Goal: Transaction & Acquisition: Purchase product/service

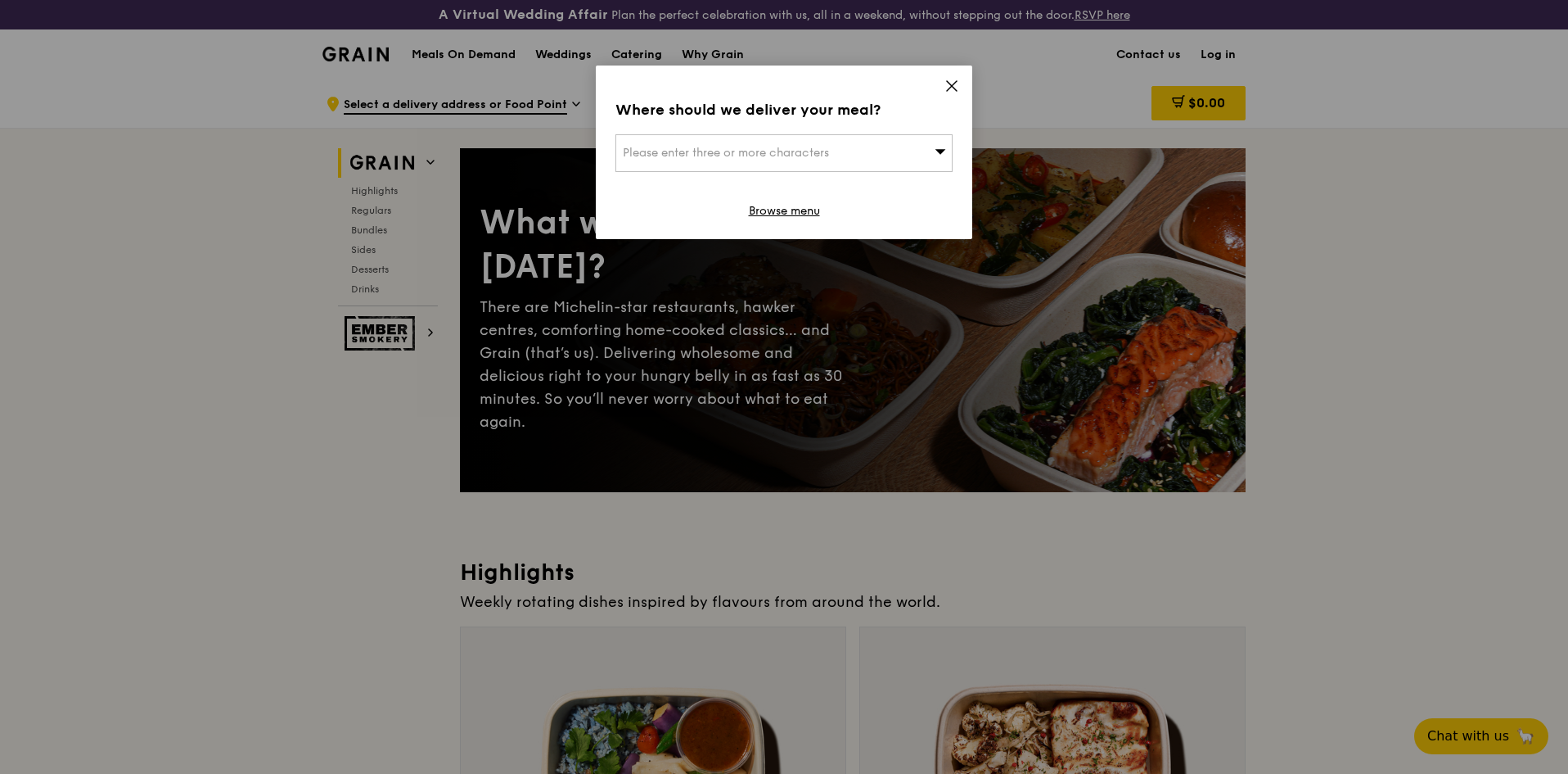
click at [857, 164] on div "Please enter three or more characters" at bounding box center [783, 153] width 337 height 37
click at [950, 84] on icon at bounding box center [952, 86] width 10 height 10
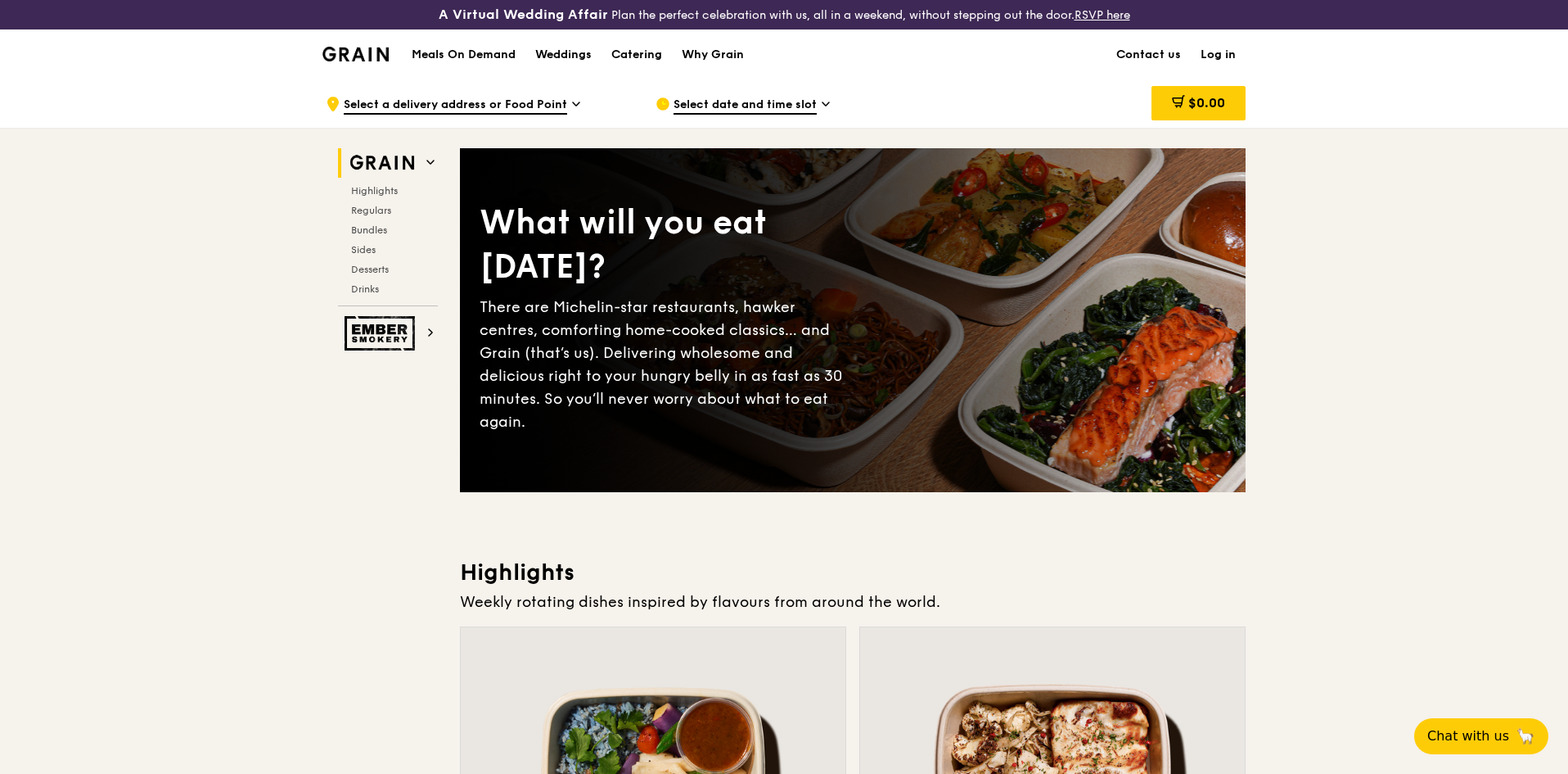
click at [1218, 48] on link "Log in" at bounding box center [1217, 54] width 54 height 49
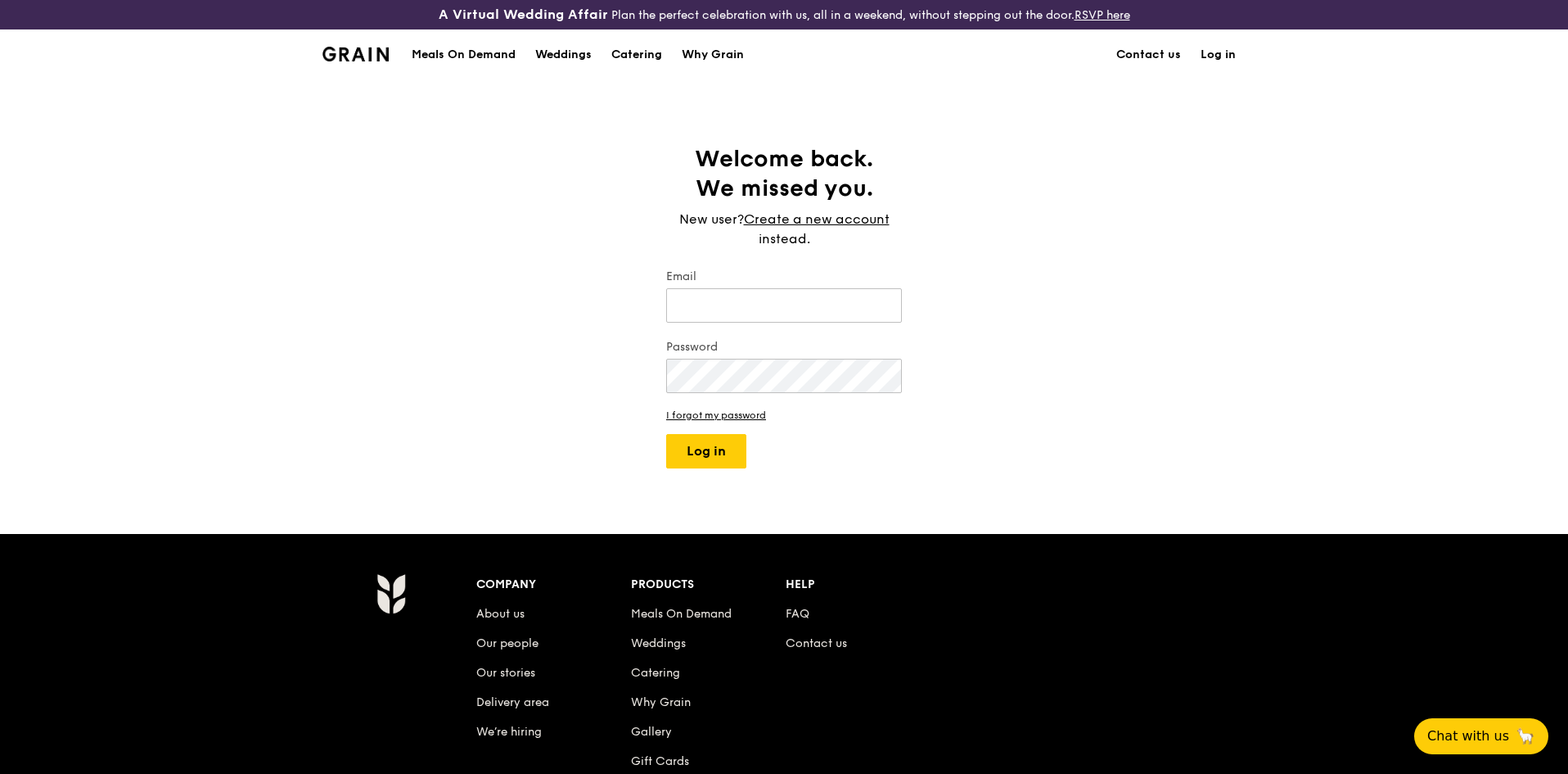
type input "[PERSON_NAME][EMAIL_ADDRESS][PERSON_NAME][DOMAIN_NAME]"
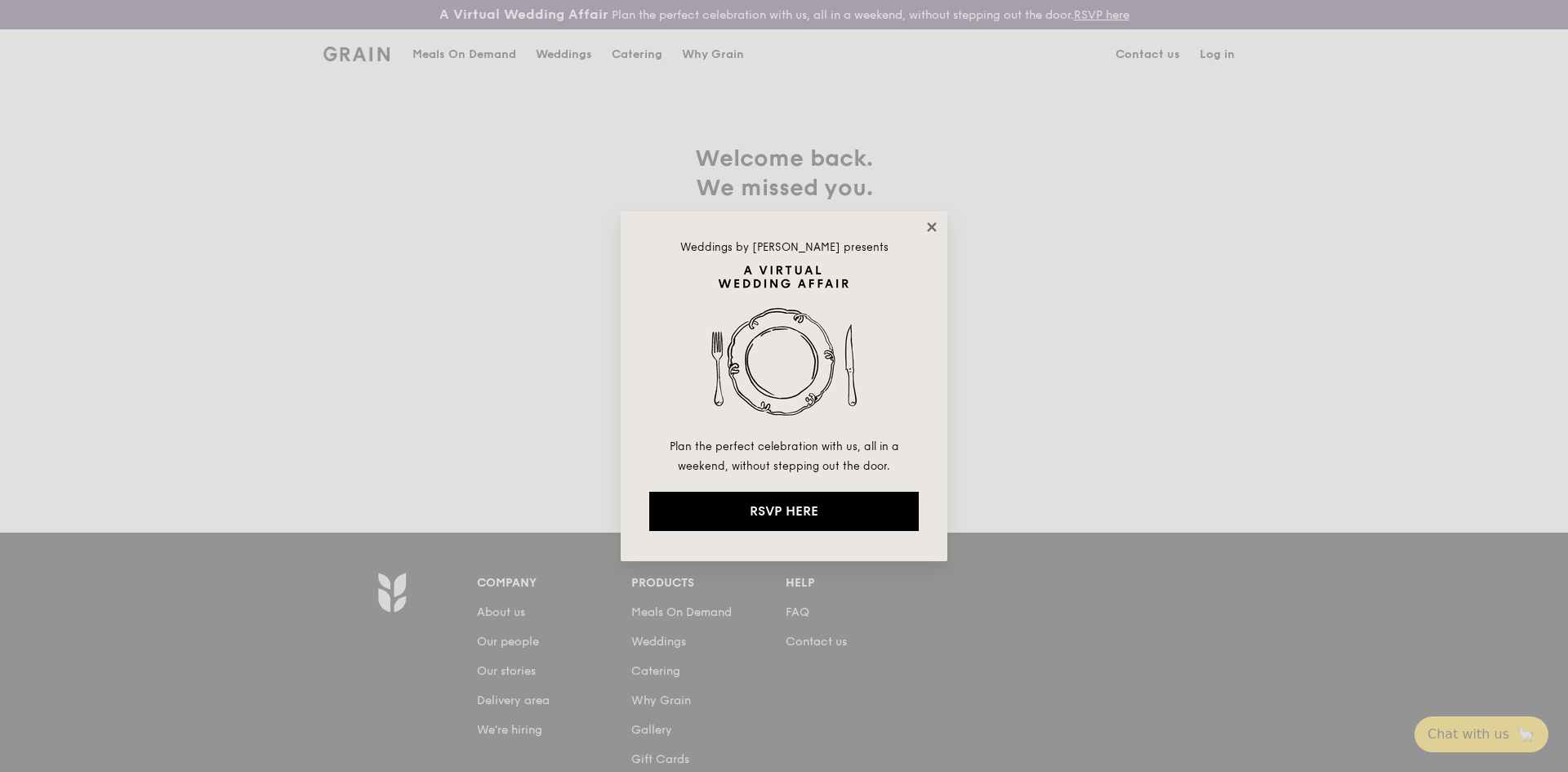
click at [938, 223] on icon at bounding box center [931, 227] width 14 height 14
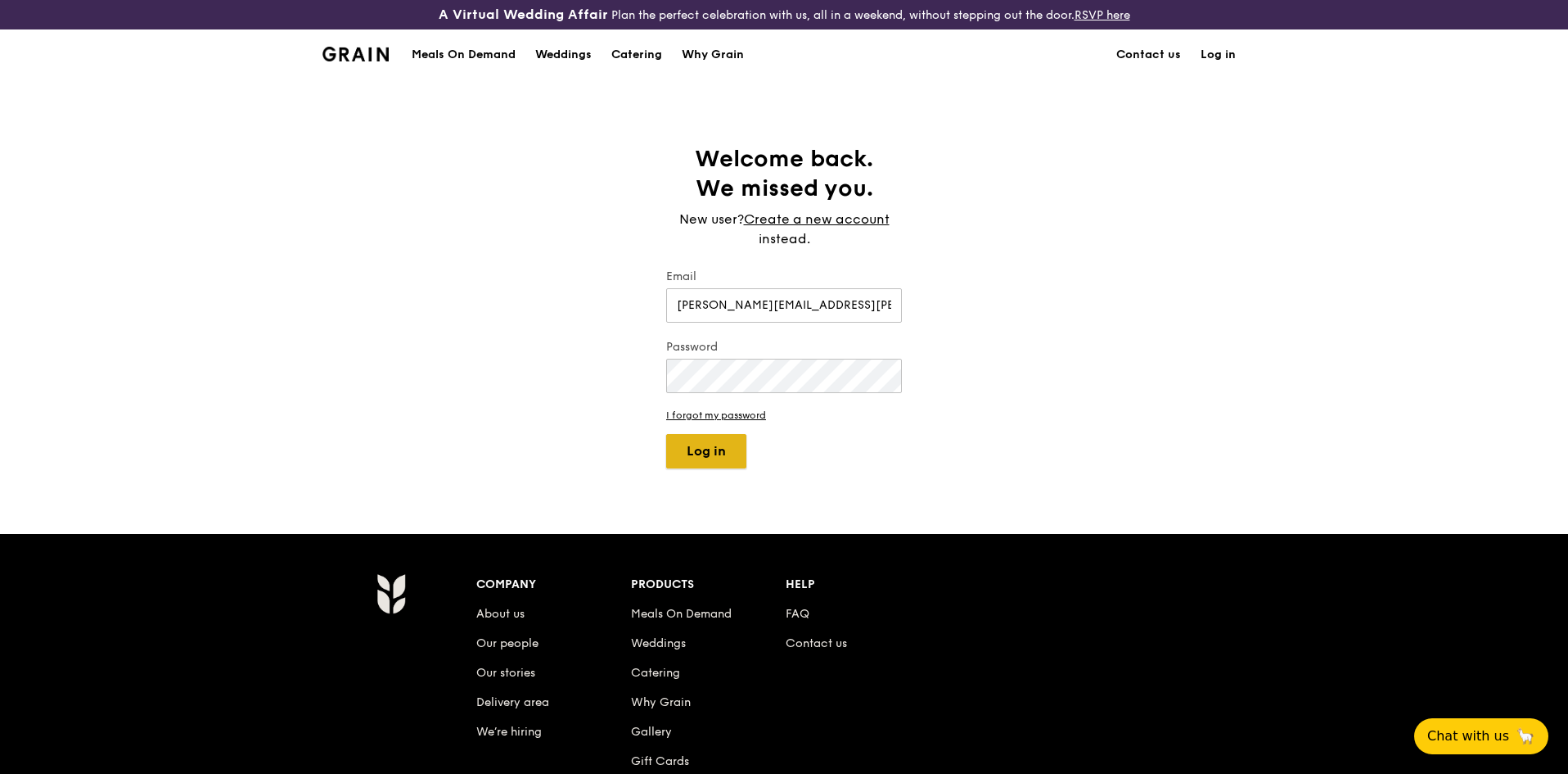
click at [712, 452] on button "Log in" at bounding box center [706, 451] width 80 height 34
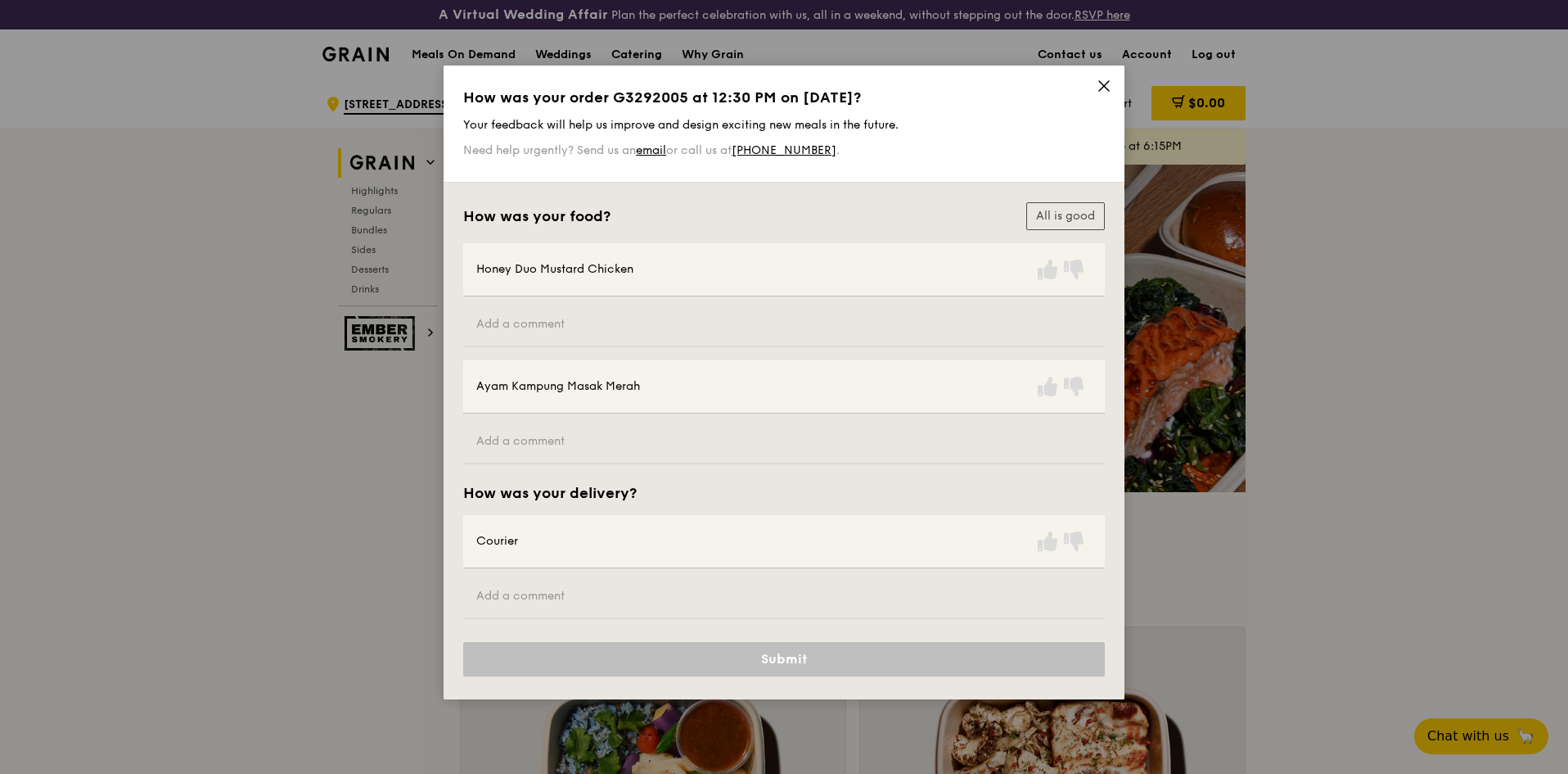
click at [1111, 89] on div "How was your order G3292005 at 12:30 PM on [DATE]? Your feedback will help us i…" at bounding box center [783, 123] width 661 height 90
click at [1101, 85] on icon at bounding box center [1104, 85] width 14 height 14
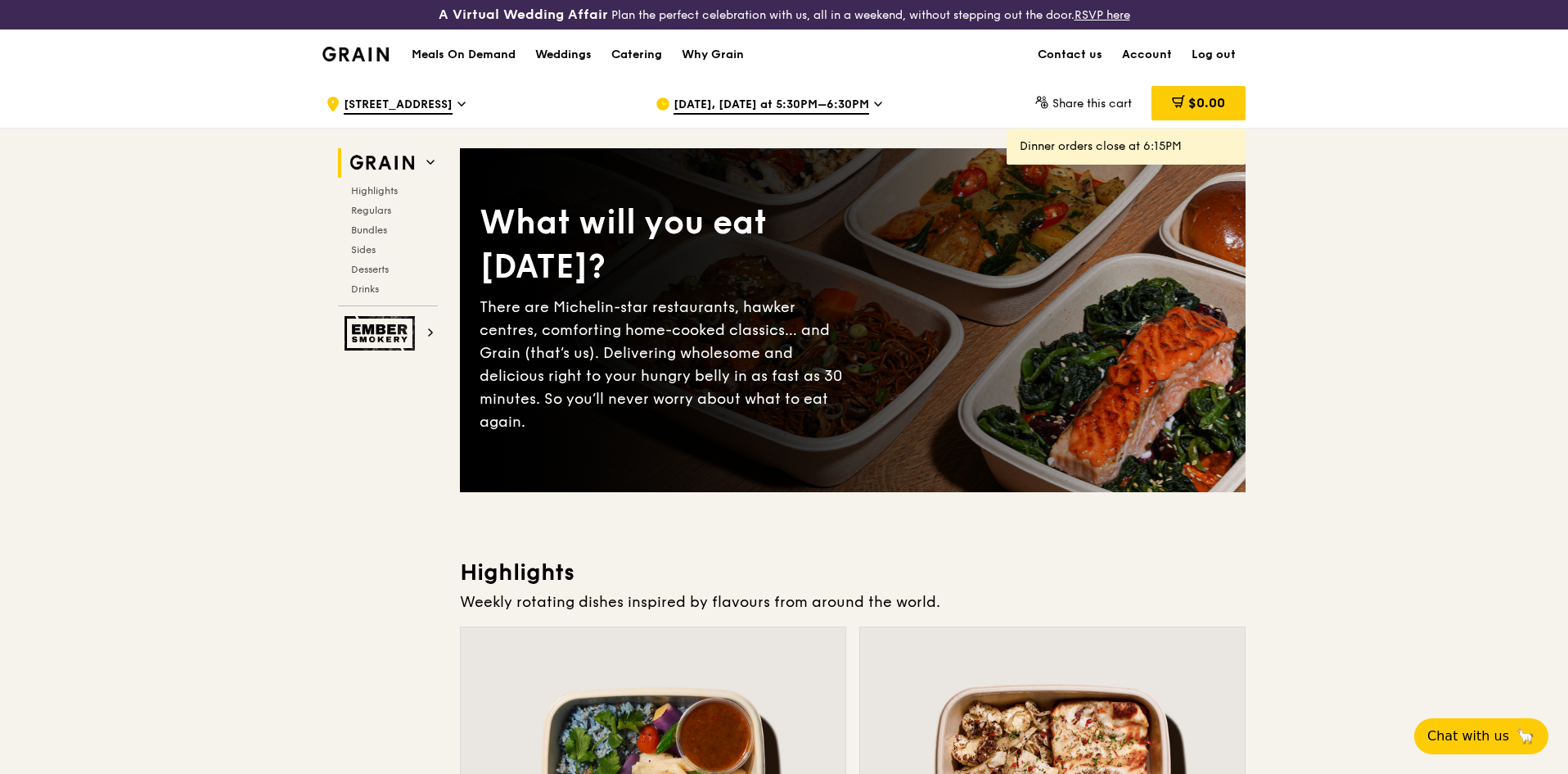
click at [791, 100] on span "[DATE], [DATE] at 5:30PM–6:30PM" at bounding box center [771, 105] width 196 height 18
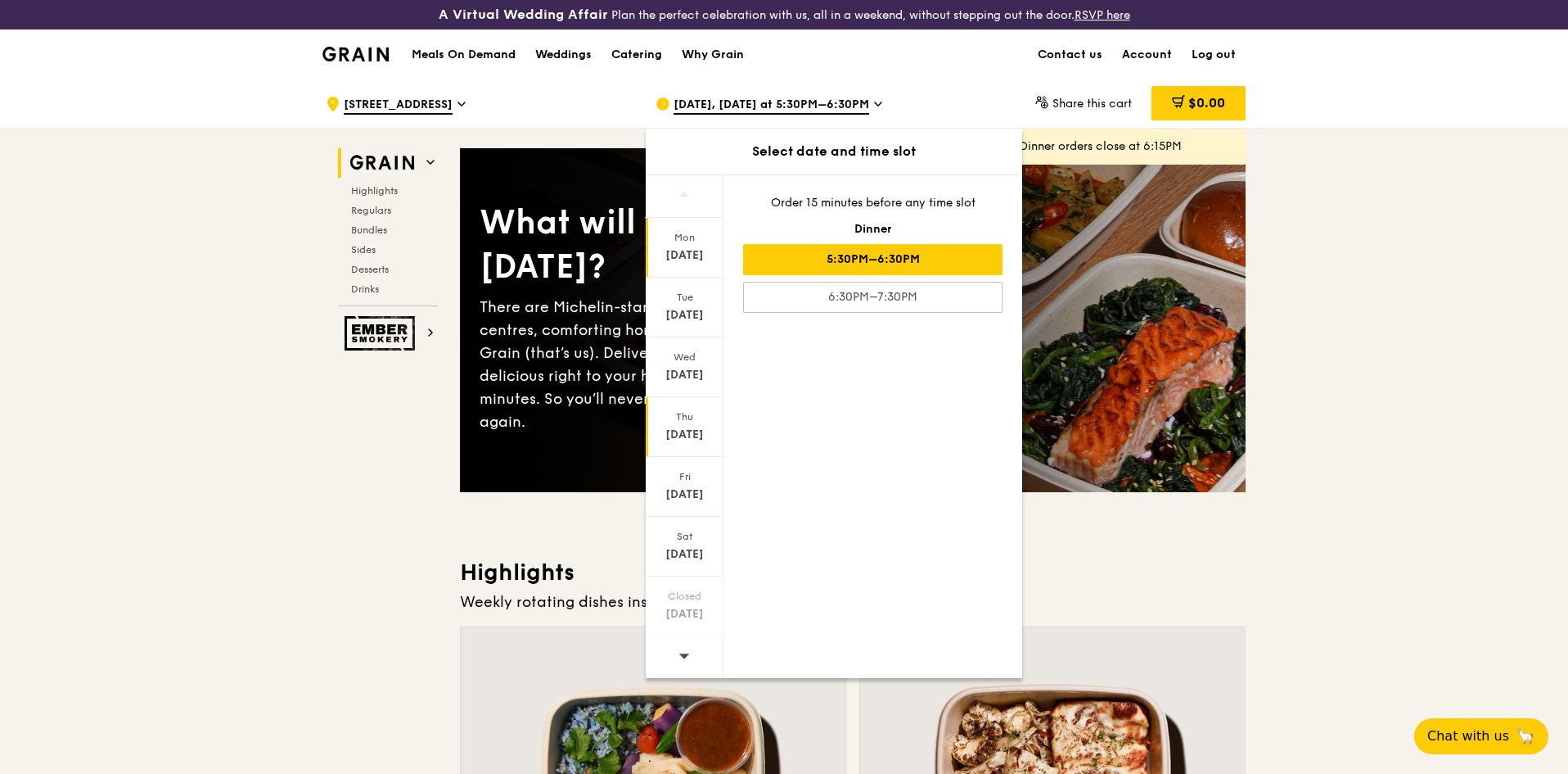
click at [694, 428] on div "[DATE]" at bounding box center [684, 434] width 72 height 16
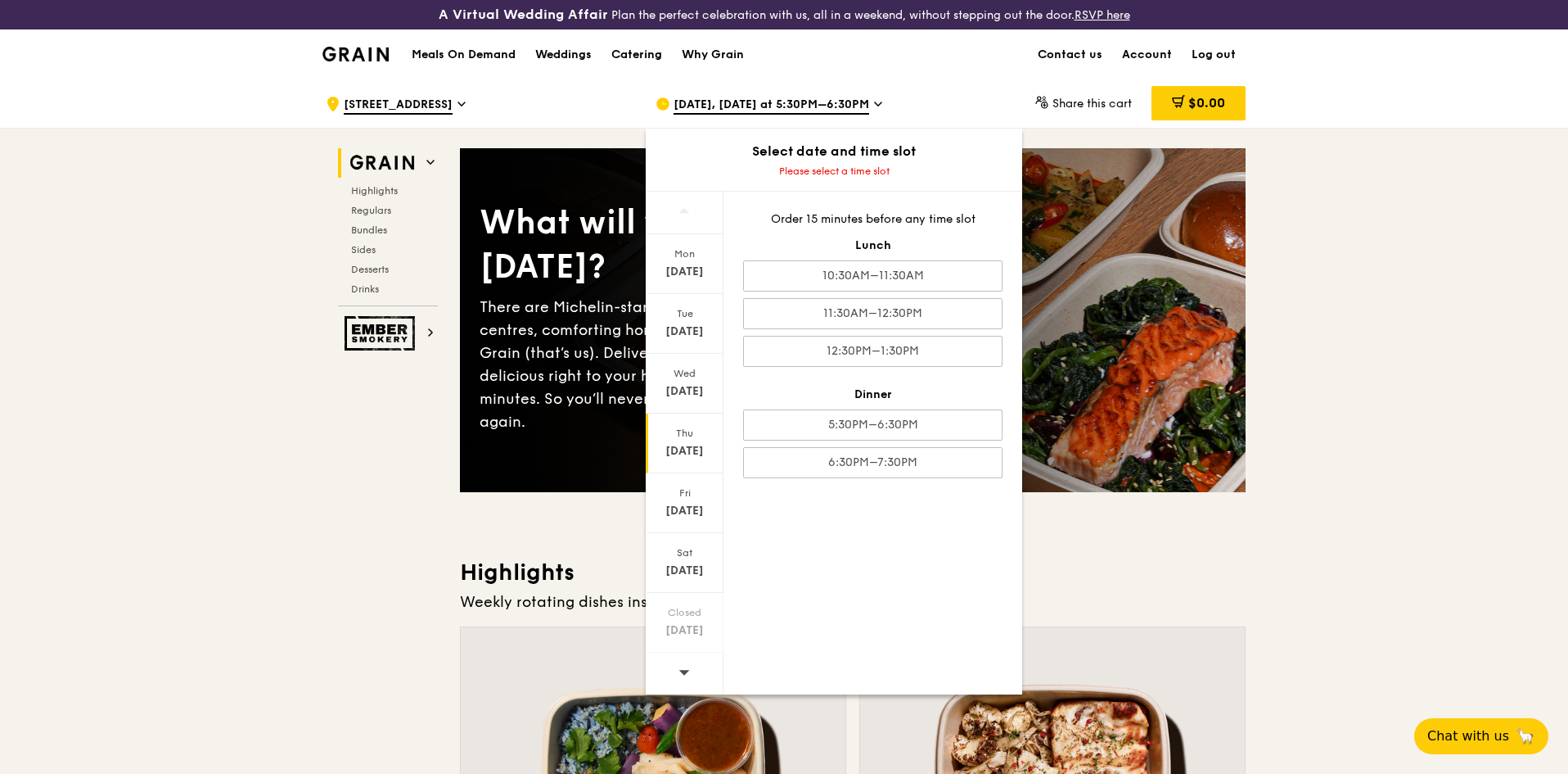
click at [689, 429] on div "Thu" at bounding box center [684, 433] width 72 height 13
click at [754, 350] on div "12:30PM–1:30PM" at bounding box center [873, 351] width 259 height 31
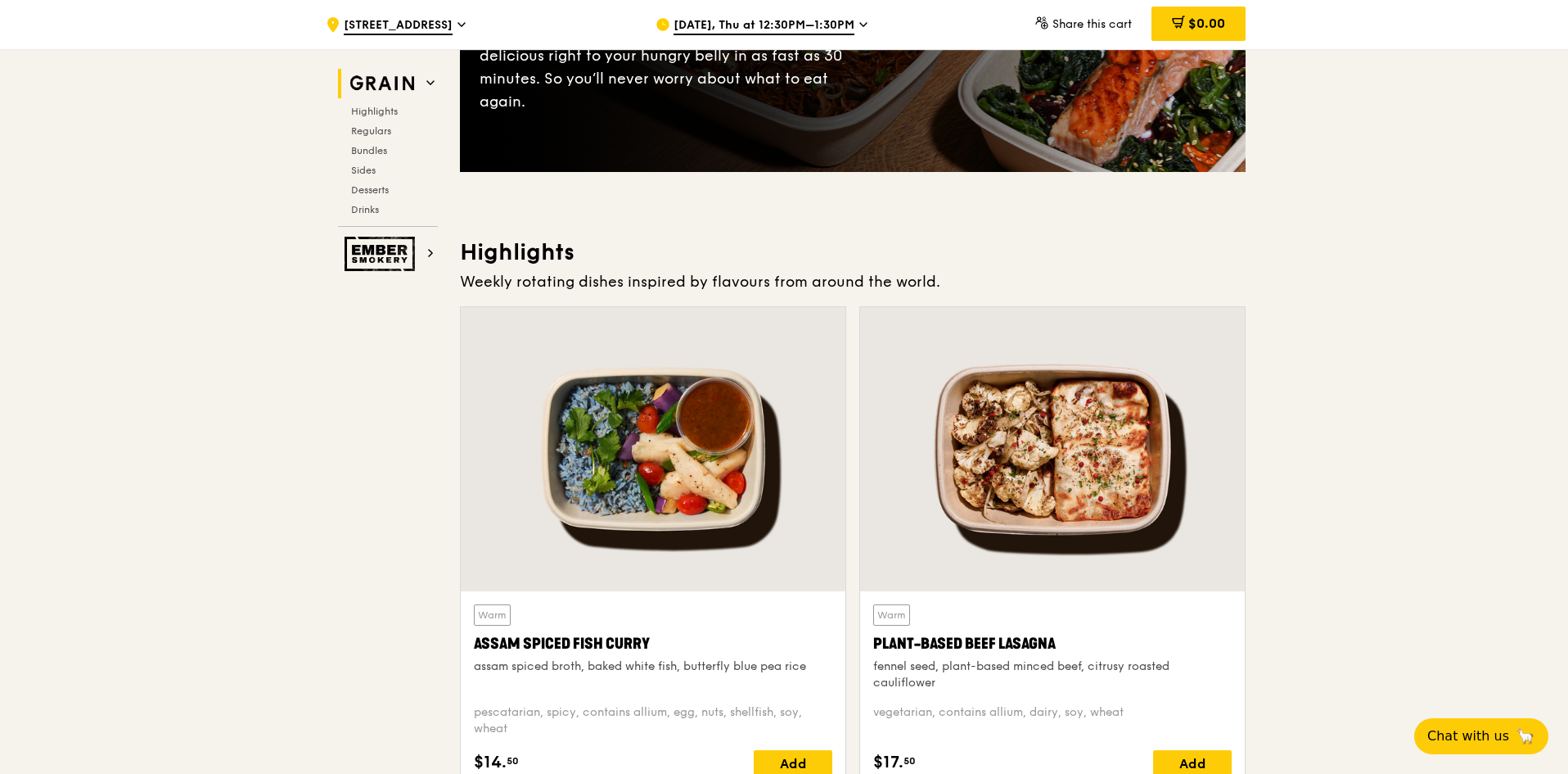
scroll to position [327, 0]
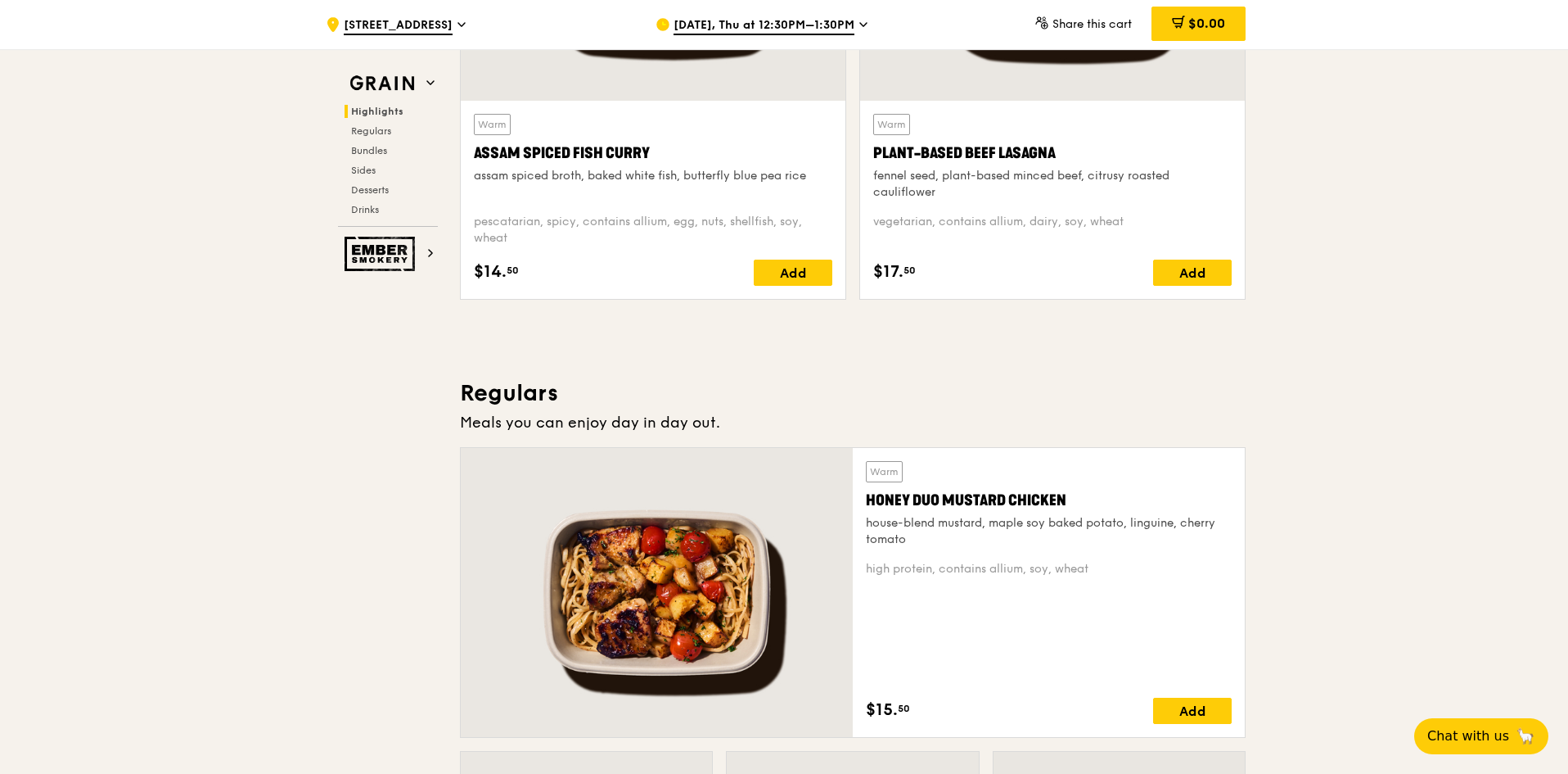
scroll to position [819, 0]
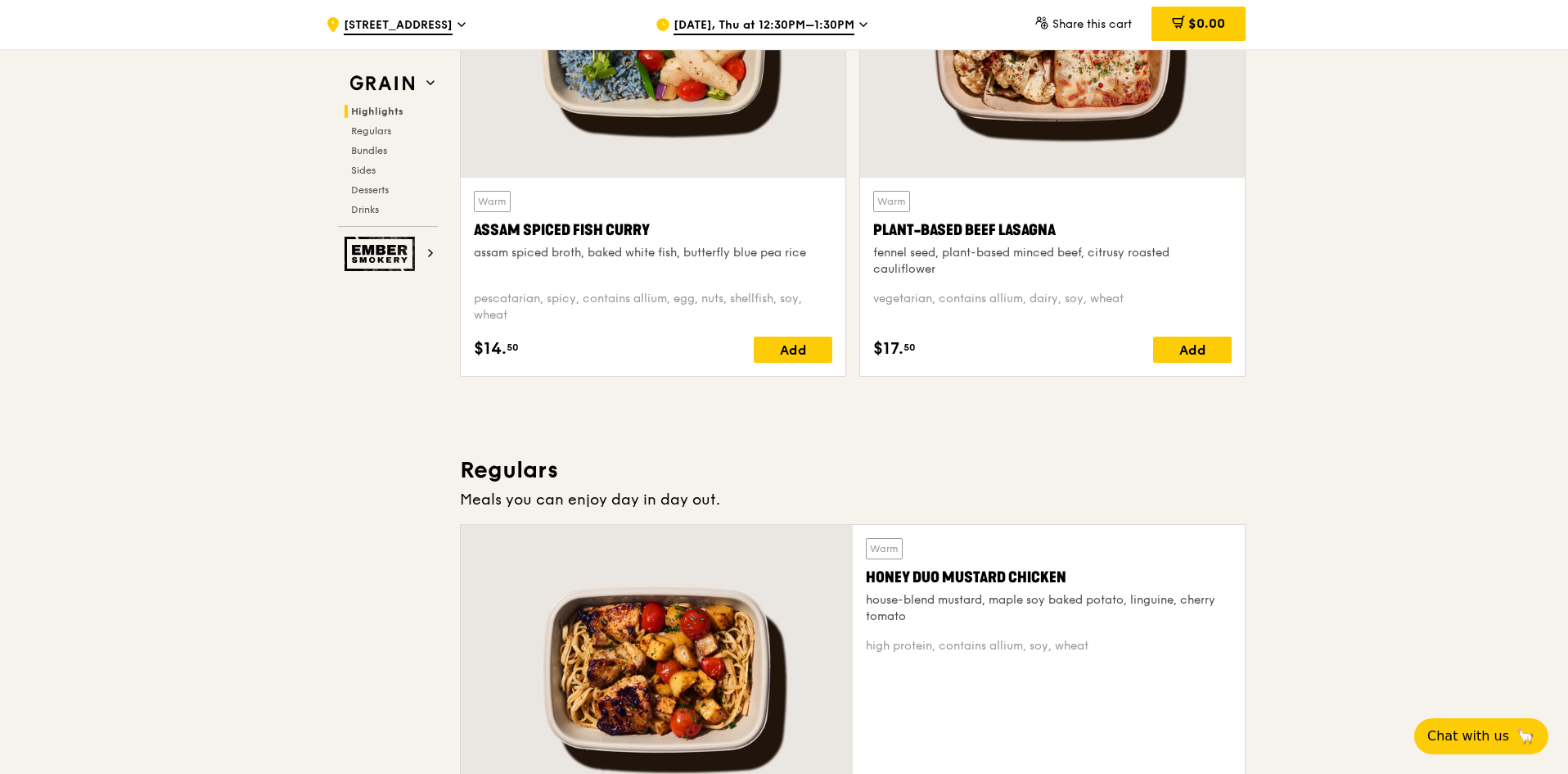
scroll to position [492, 0]
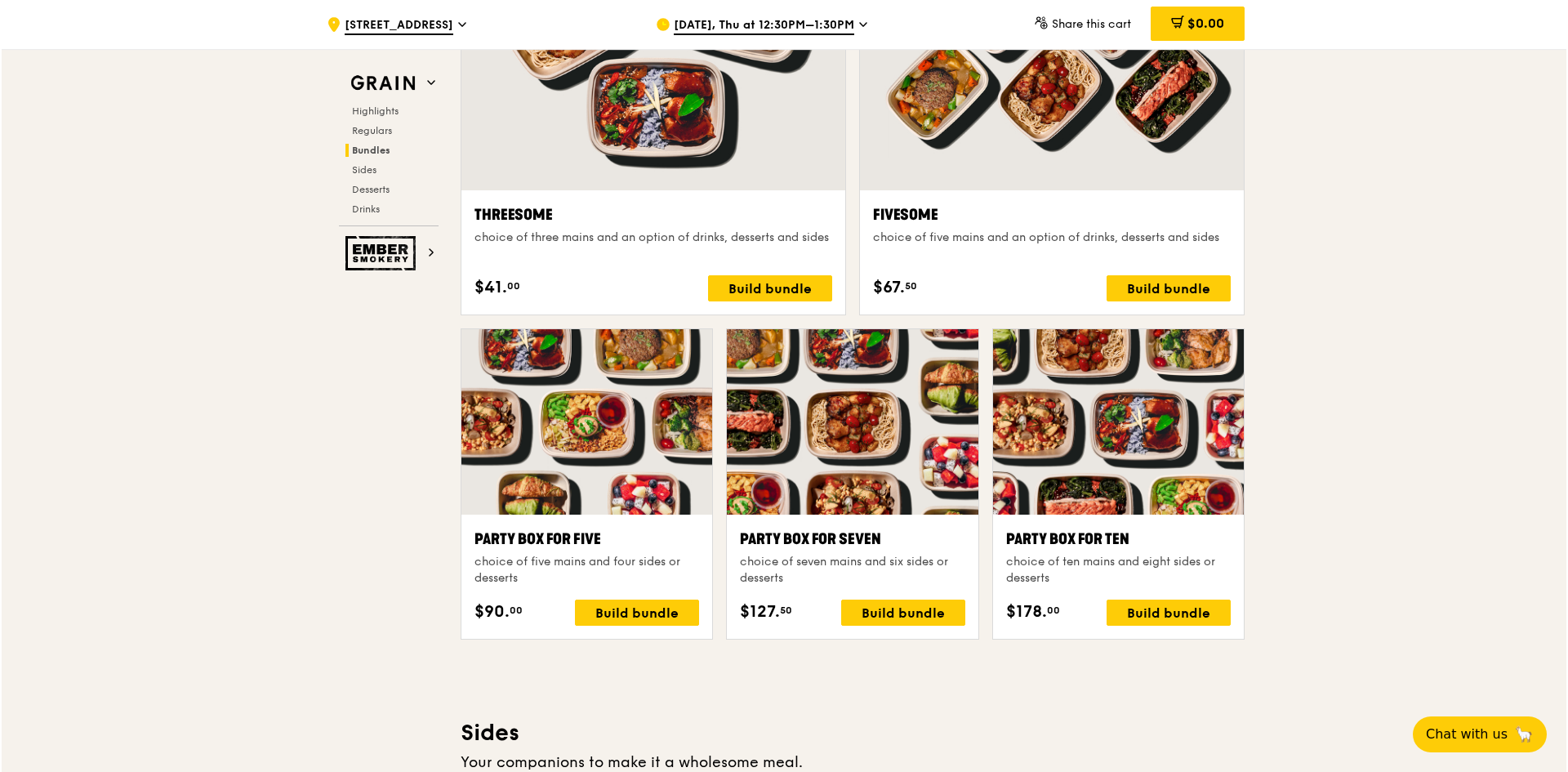
scroll to position [3021, 0]
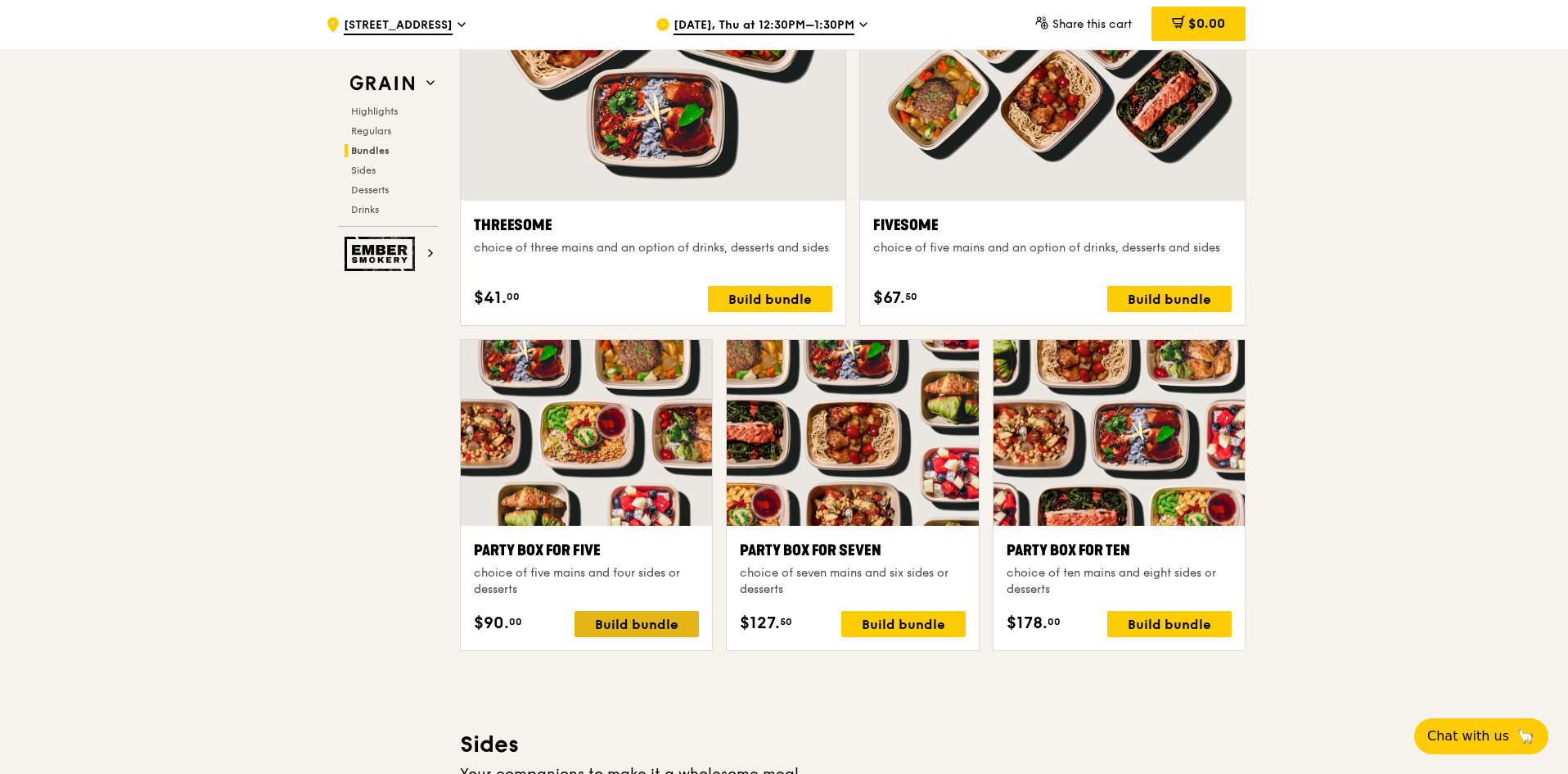
click at [671, 616] on div "Build bundle" at bounding box center [636, 623] width 124 height 26
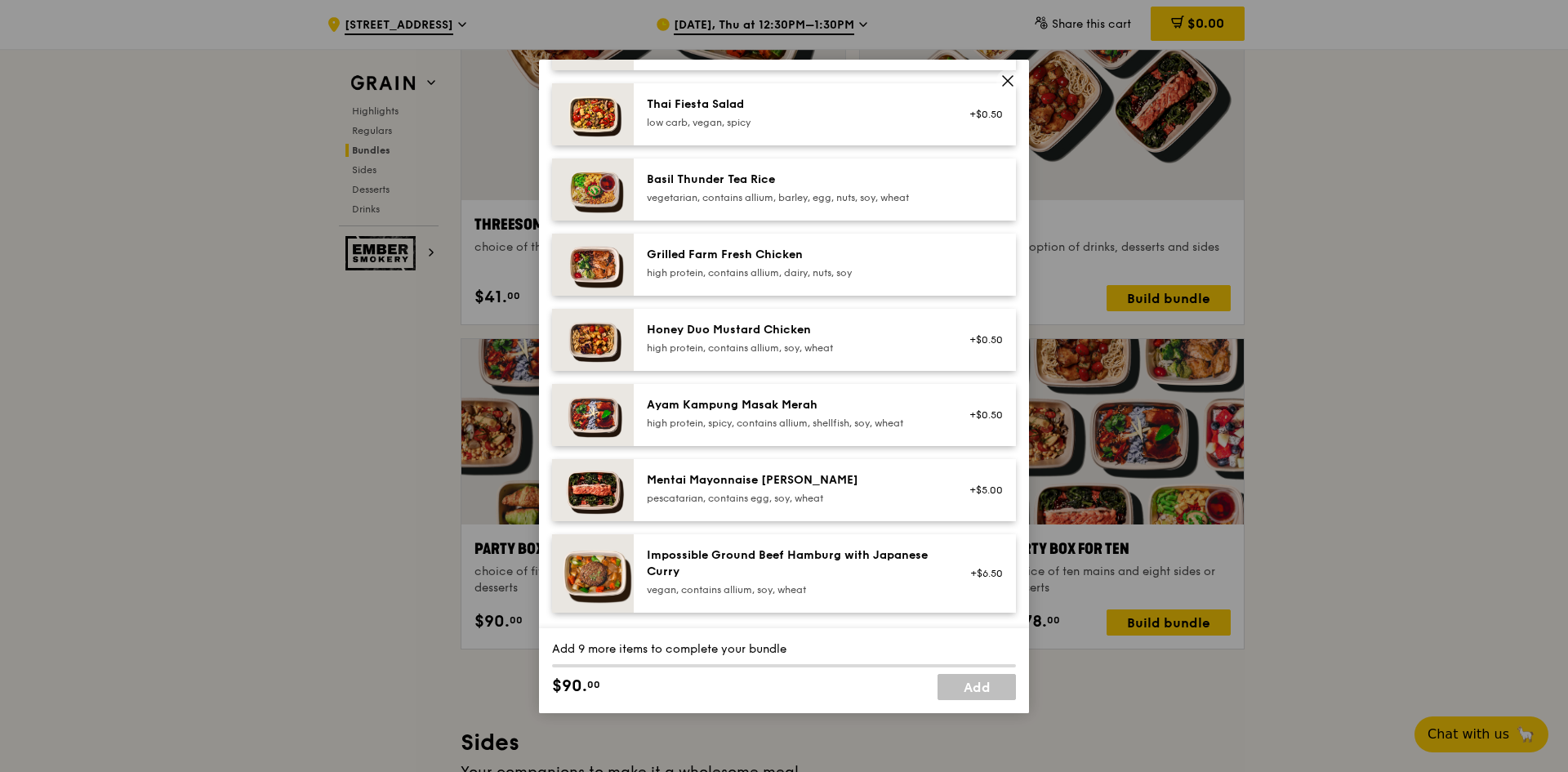
scroll to position [327, 0]
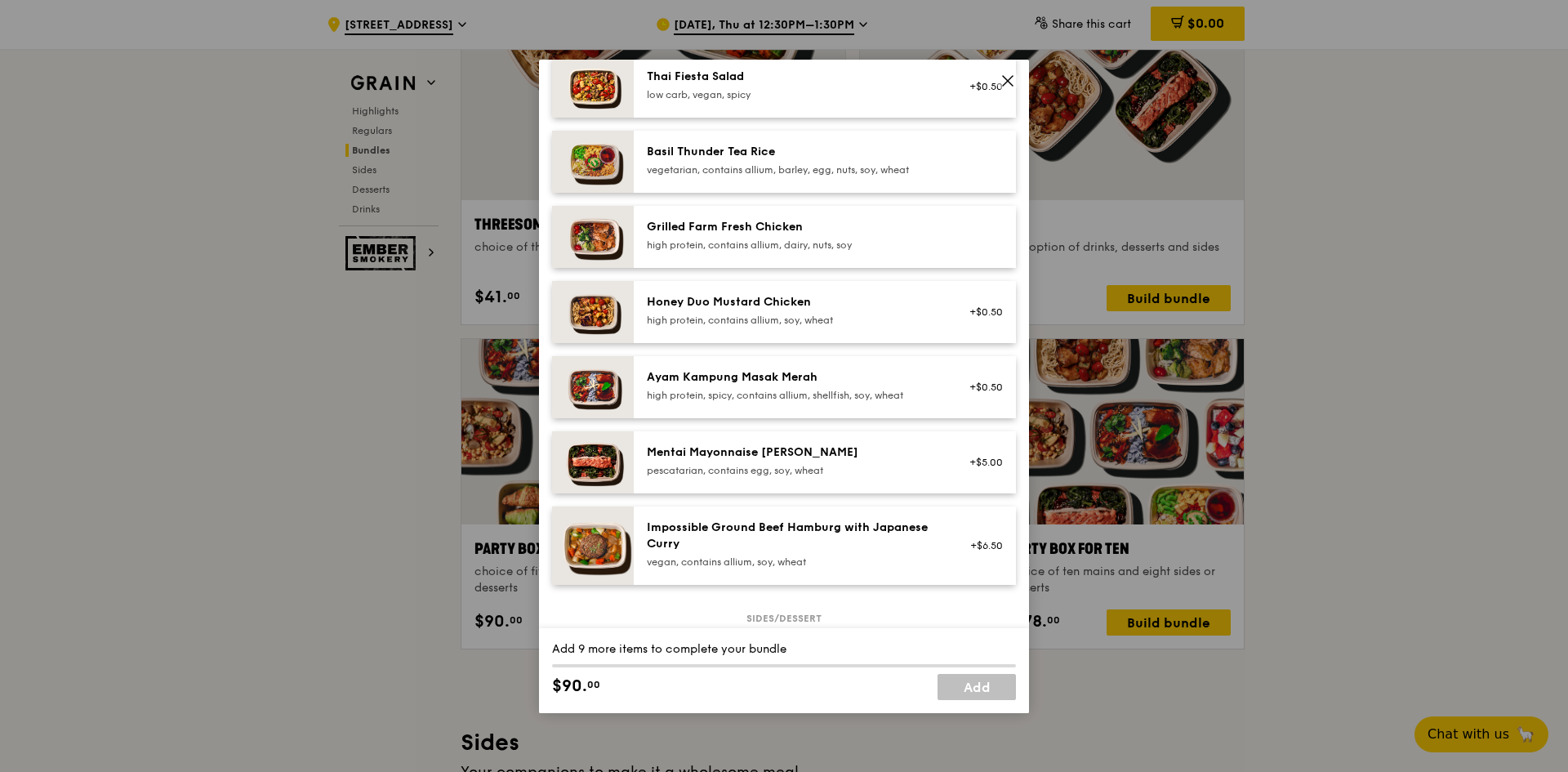
click at [876, 304] on div "Honey Duo Mustard Chicken" at bounding box center [793, 302] width 293 height 16
click at [878, 242] on div "high protein, contains allium, dairy, nuts, soy" at bounding box center [793, 246] width 293 height 13
click at [845, 394] on div "high protein, spicy, contains allium, shellfish, soy, wheat" at bounding box center [793, 395] width 293 height 13
click at [845, 386] on div "Ayam Kampung Masak Merah high protein, spicy, contains allium, shellfish, soy, …" at bounding box center [793, 386] width 293 height 32
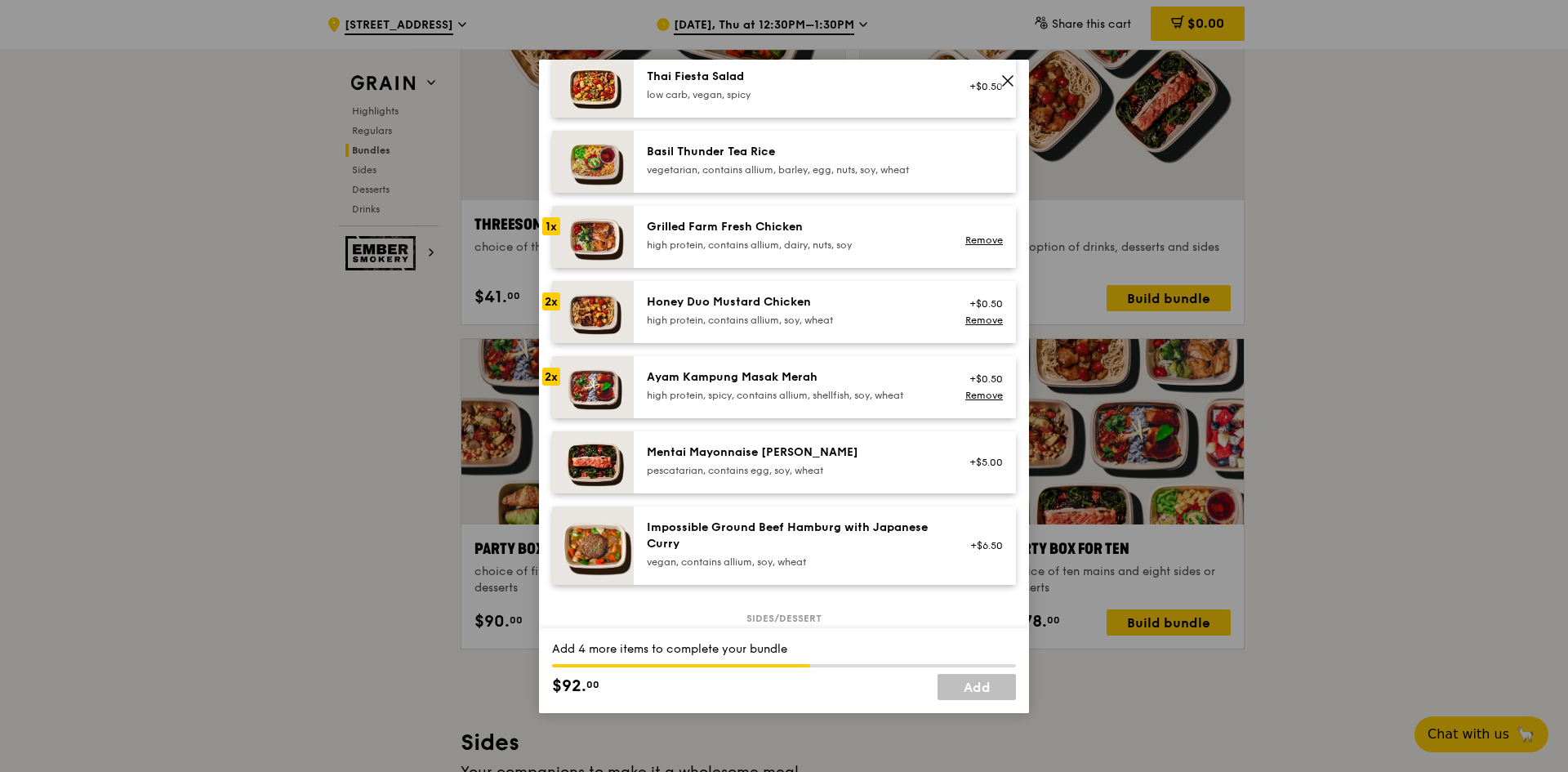
click at [873, 246] on div "high protein, contains allium, dairy, nuts, soy" at bounding box center [793, 246] width 293 height 13
click at [863, 239] on div "high protein, contains allium, dairy, nuts, soy" at bounding box center [793, 246] width 293 height 13
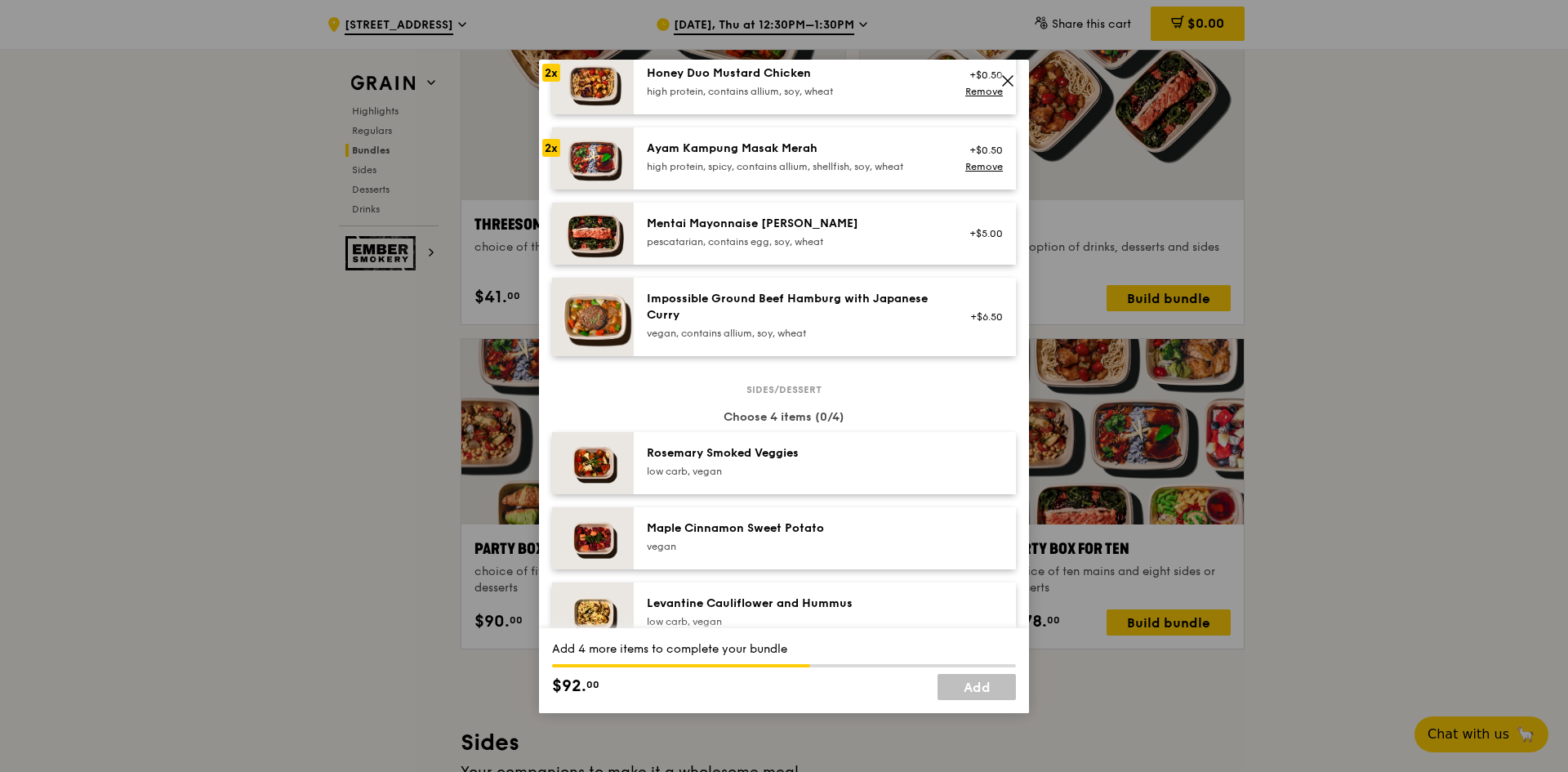
scroll to position [817, 0]
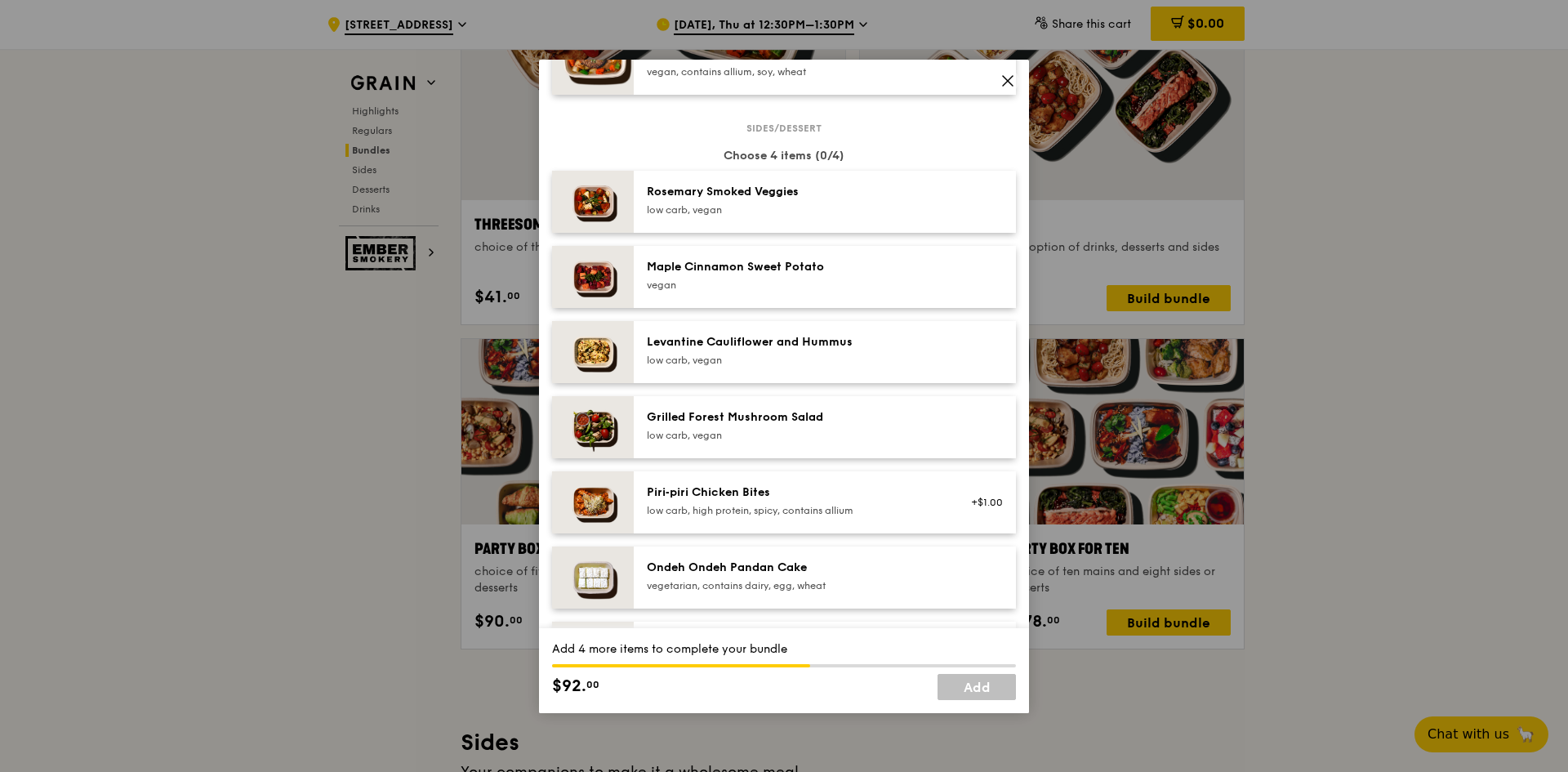
click at [860, 353] on div "low carb, vegan" at bounding box center [793, 360] width 293 height 13
click at [813, 494] on div "Piri‑piri Chicken Bites" at bounding box center [793, 492] width 293 height 16
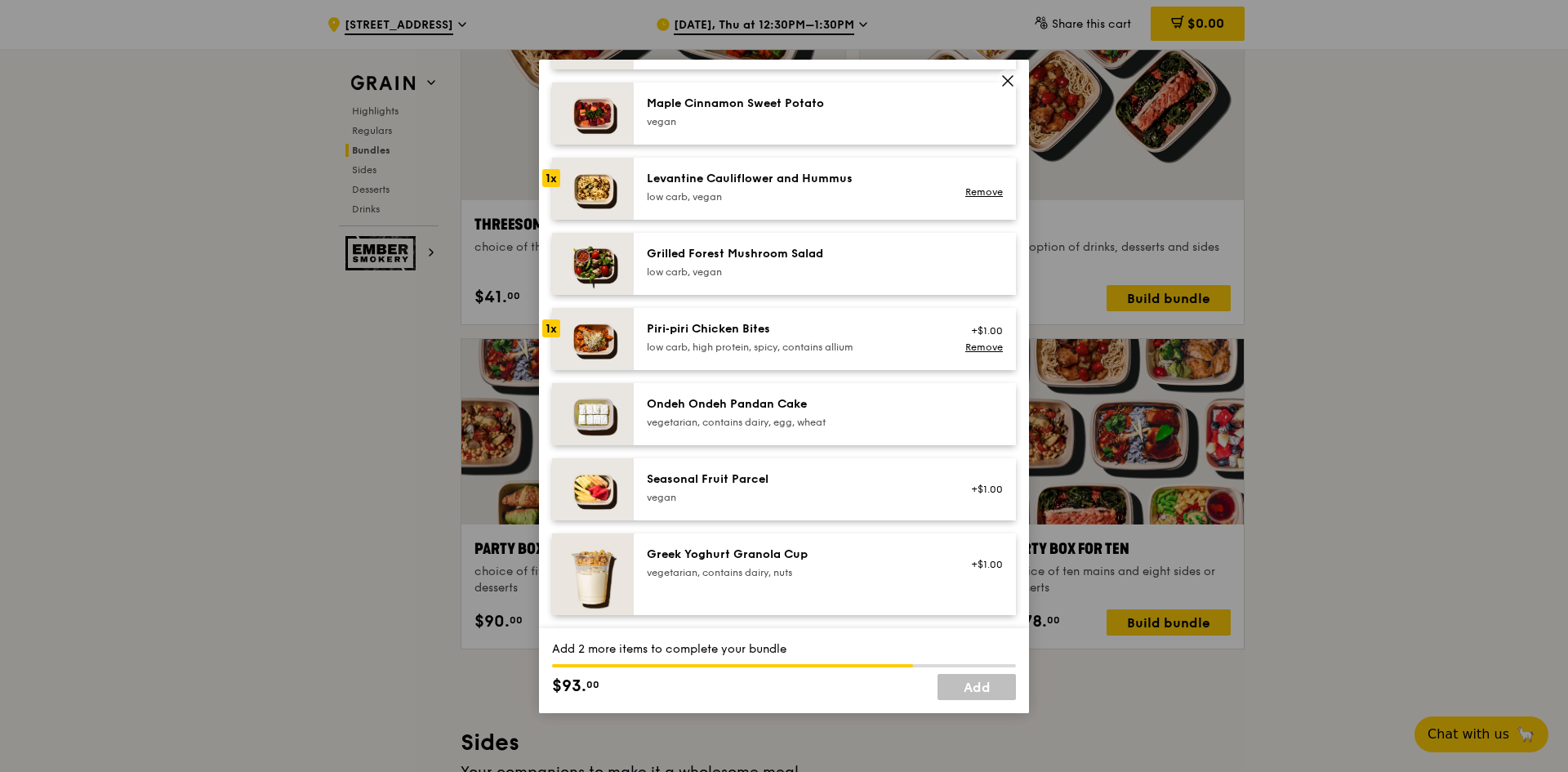
click at [816, 496] on div "vegan" at bounding box center [793, 498] width 293 height 13
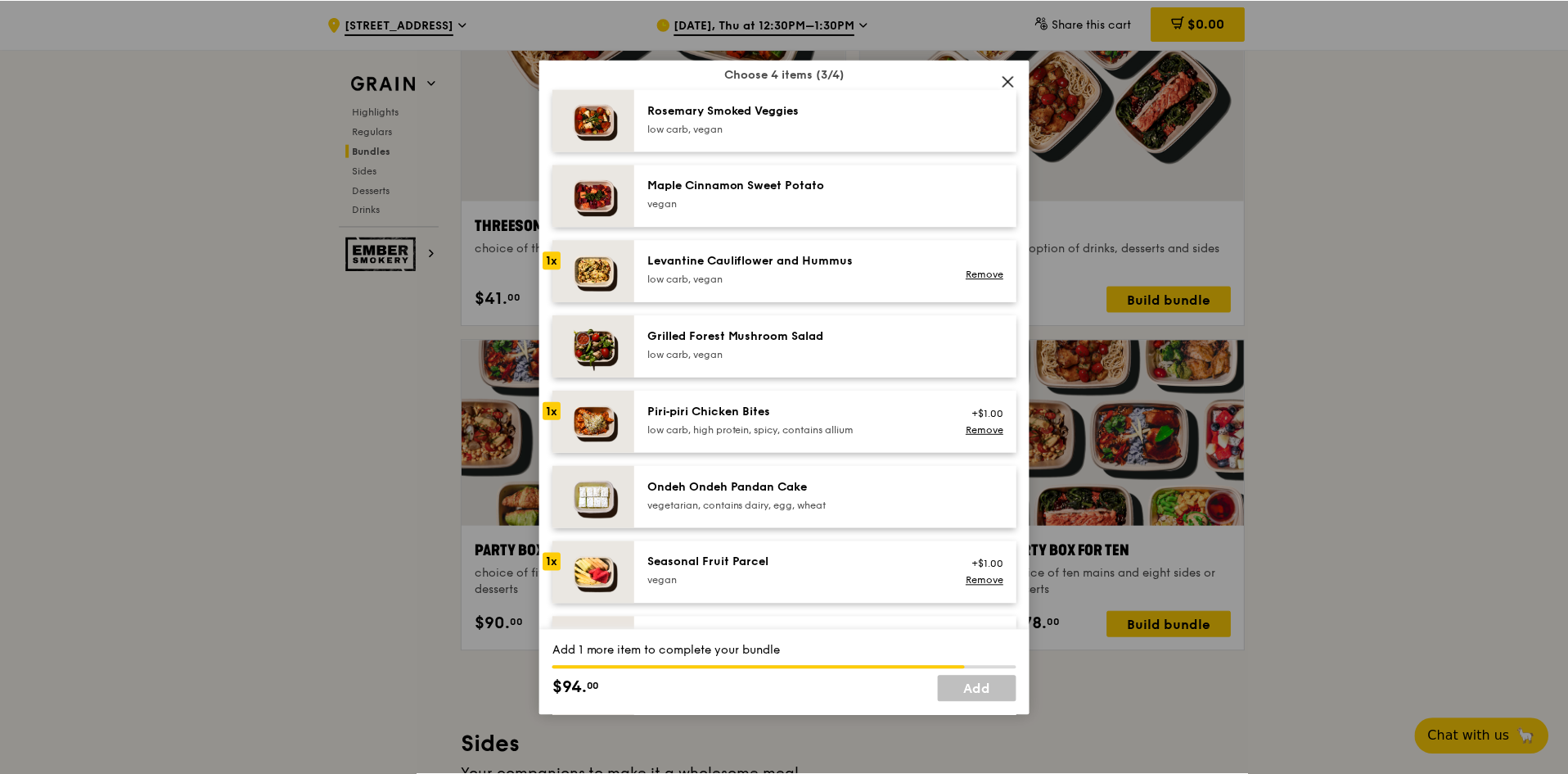
scroll to position [819, 0]
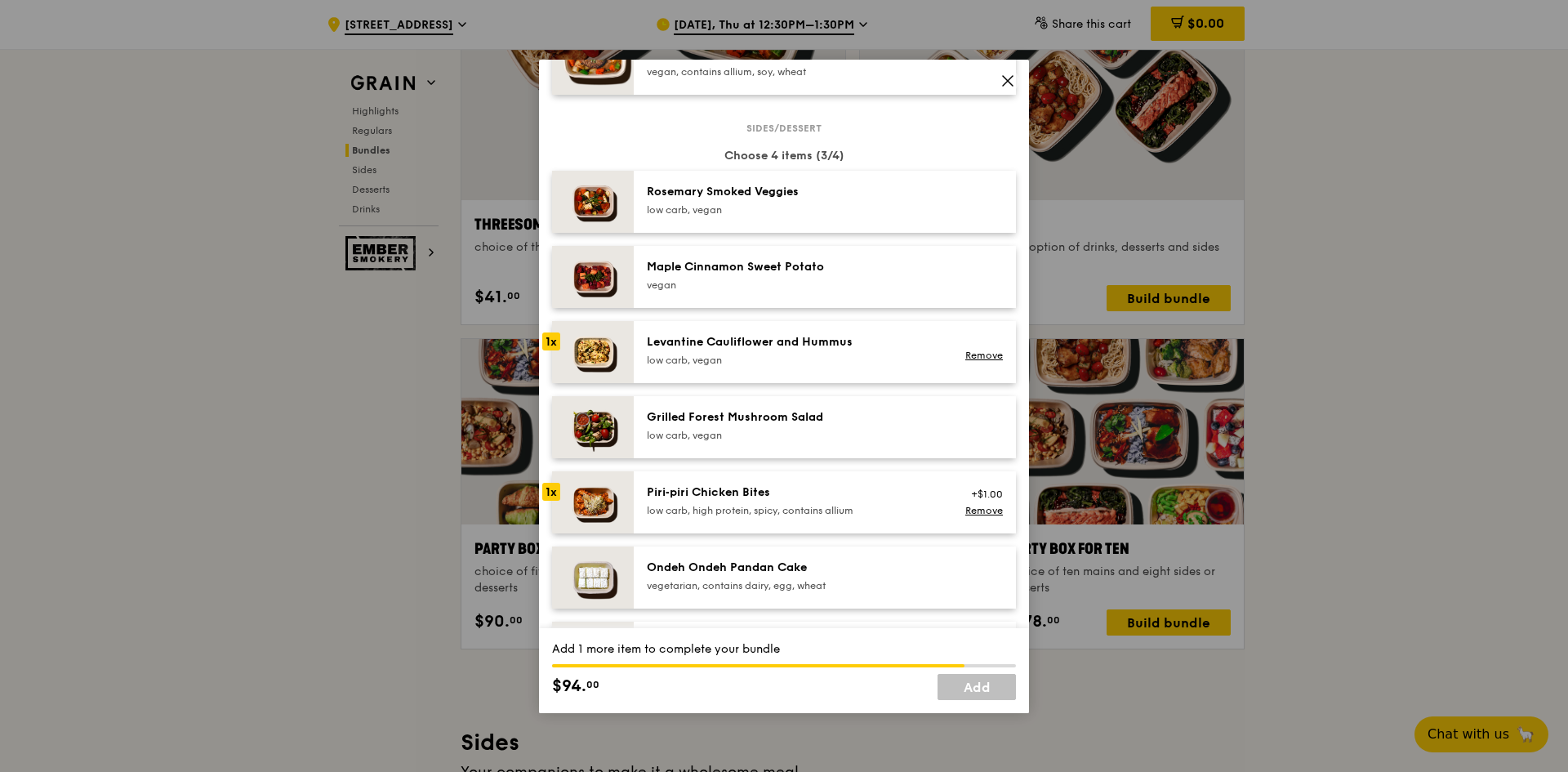
click at [848, 193] on div "Rosemary Smoked Veggies" at bounding box center [793, 191] width 293 height 16
click at [911, 276] on div "Maple Cinnamon Sweet Potato [GEOGRAPHIC_DATA]" at bounding box center [793, 275] width 293 height 32
click at [978, 206] on link "Remove" at bounding box center [983, 205] width 37 height 11
click at [917, 269] on div "Maple Cinnamon Sweet Potato" at bounding box center [793, 267] width 293 height 16
click at [985, 681] on link "Add" at bounding box center [977, 686] width 78 height 26
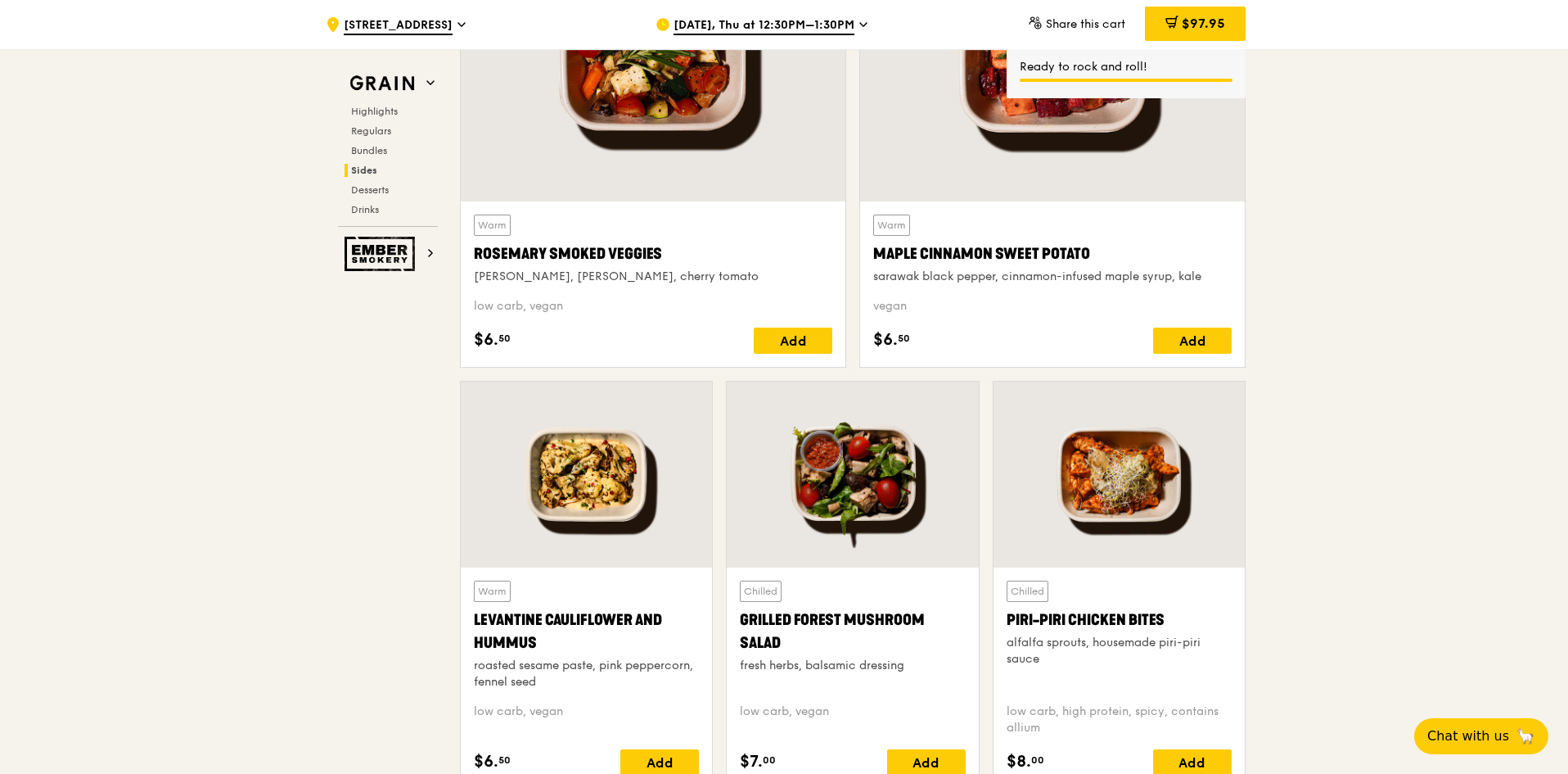
scroll to position [4094, 0]
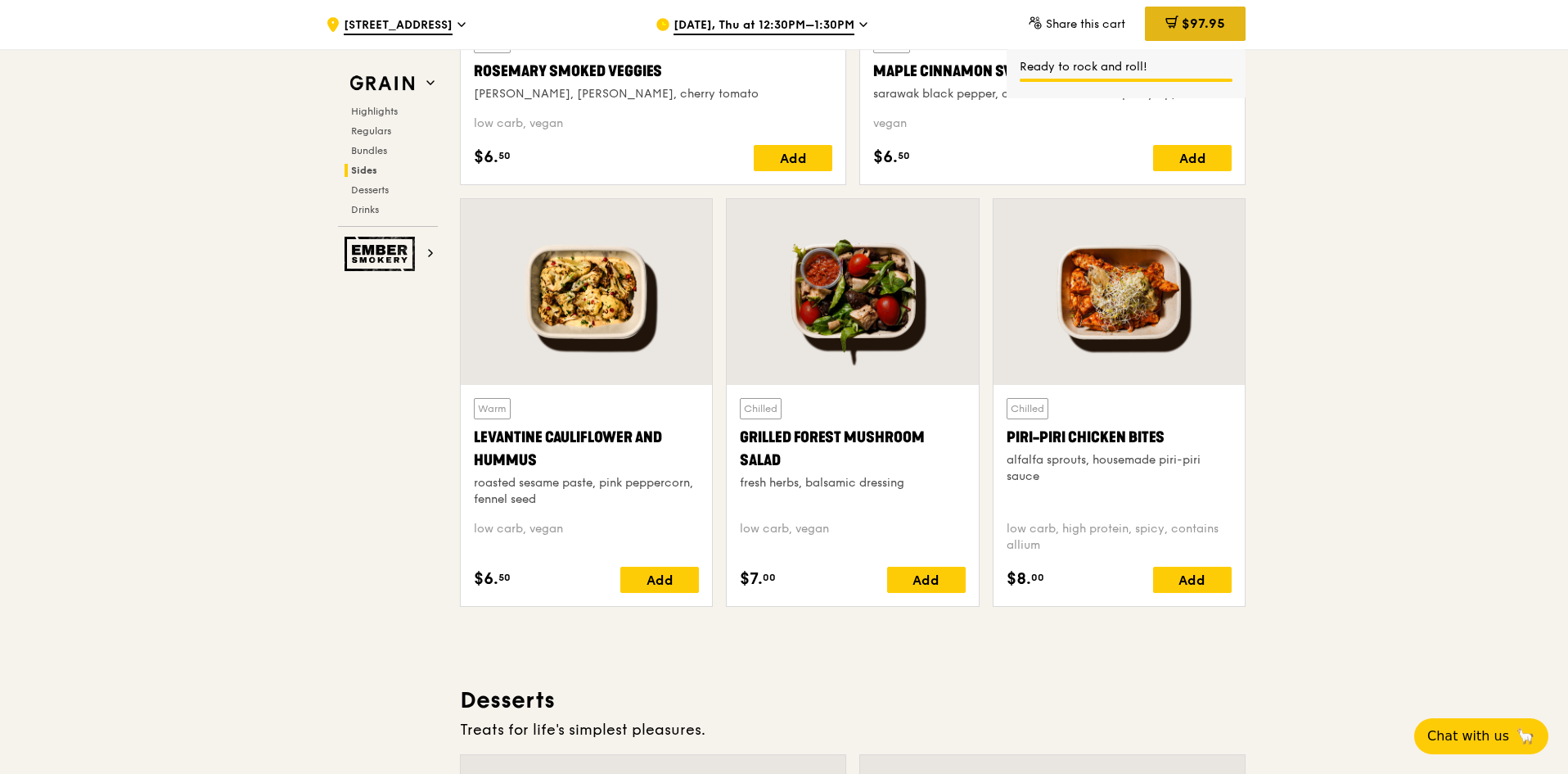
click at [1161, 32] on div "$97.95" at bounding box center [1195, 24] width 101 height 34
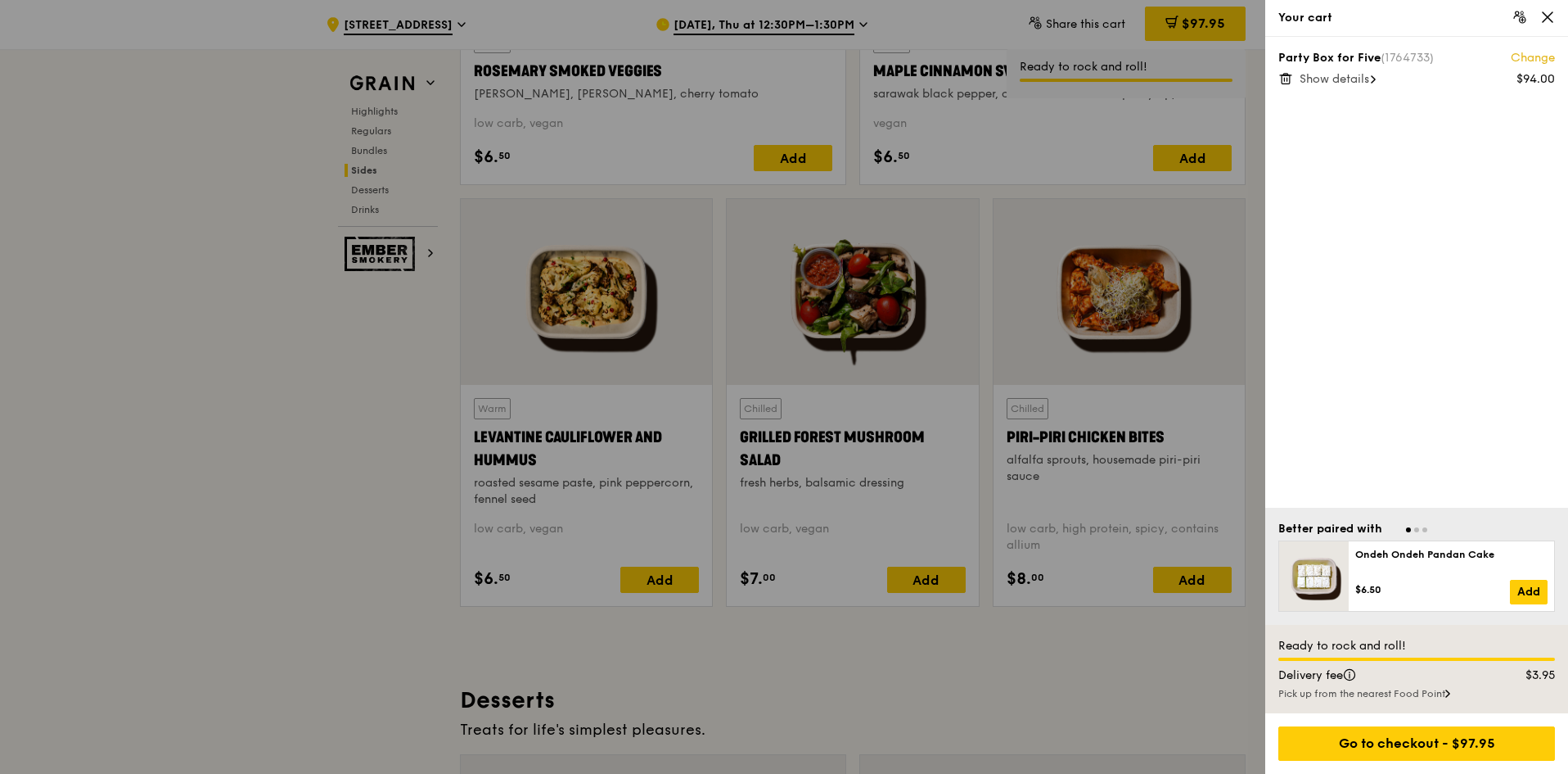
click at [1333, 86] on div "Show details" at bounding box center [1427, 79] width 256 height 16
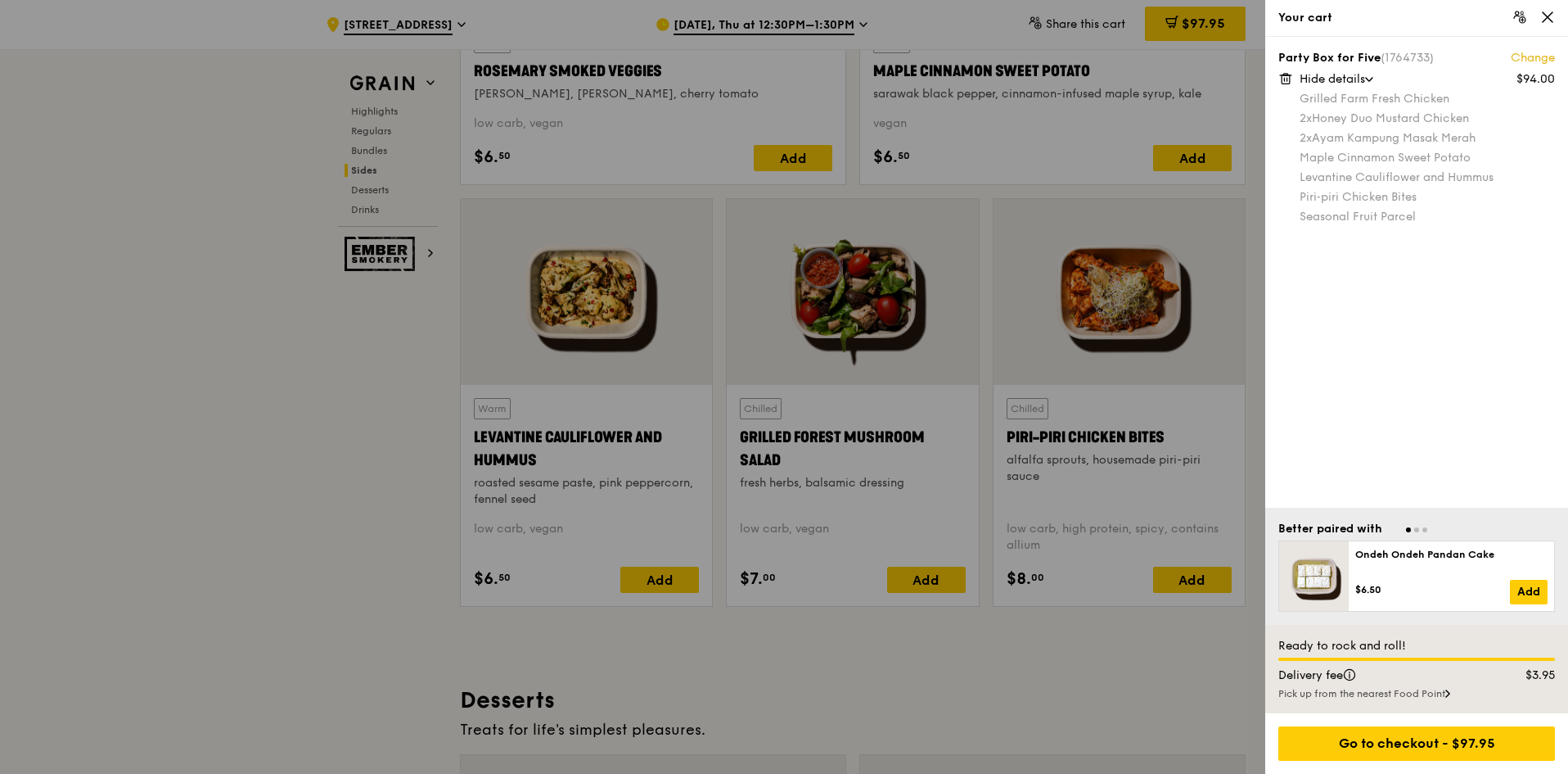
click at [1546, 14] on icon at bounding box center [1547, 17] width 10 height 10
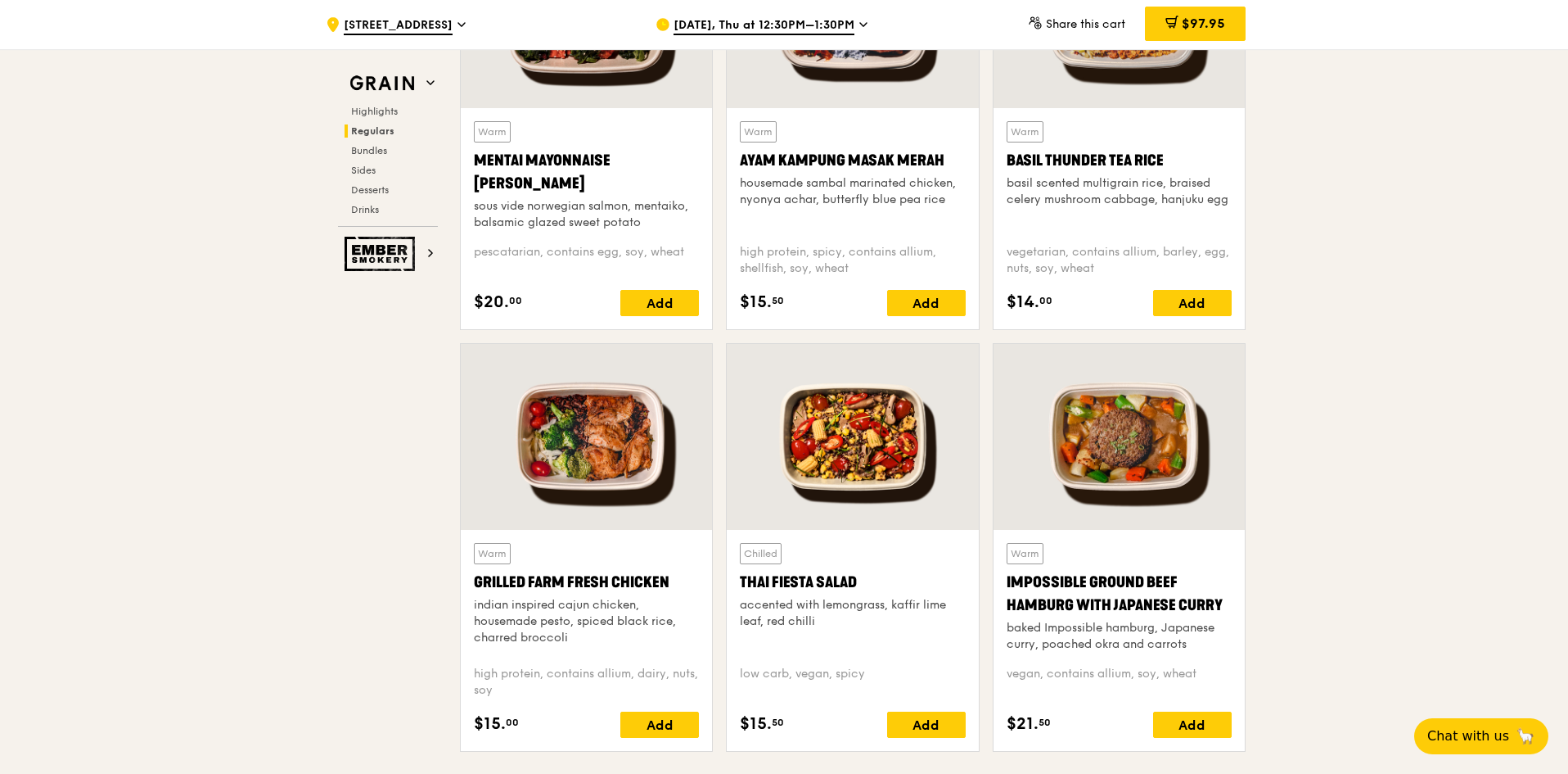
scroll to position [1391, 0]
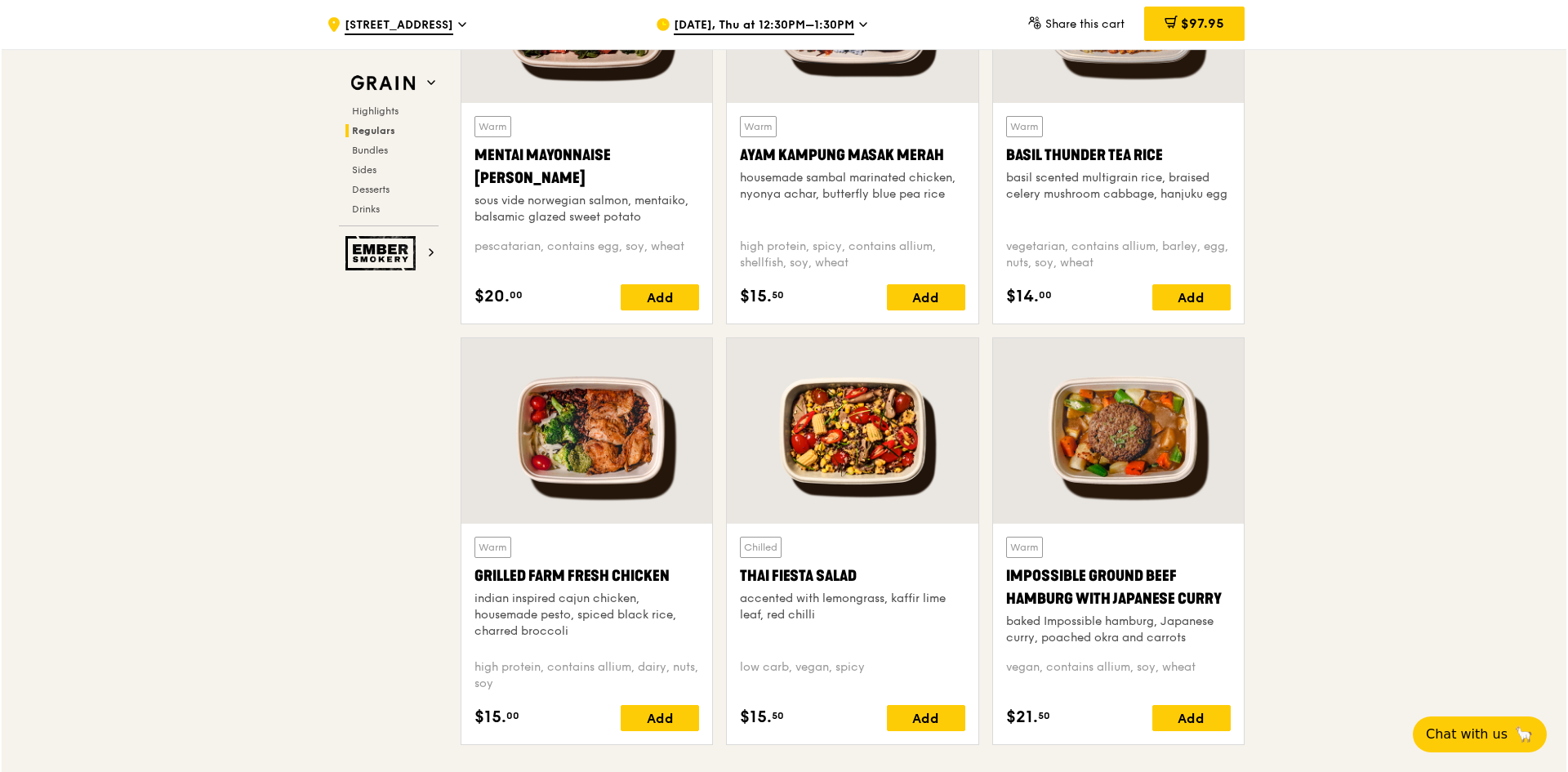
scroll to position [1878, 0]
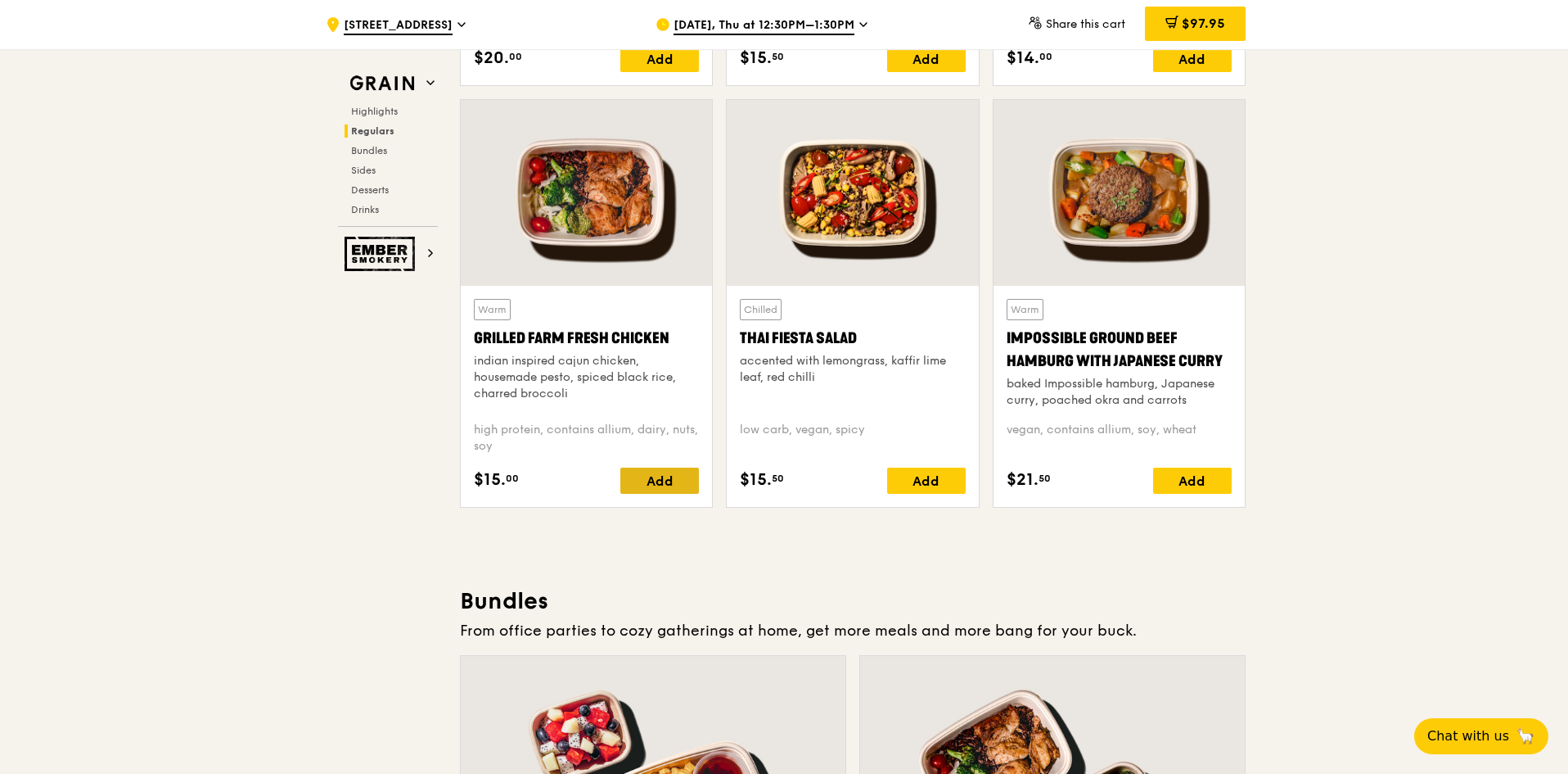
click at [671, 480] on div "Add" at bounding box center [659, 480] width 78 height 26
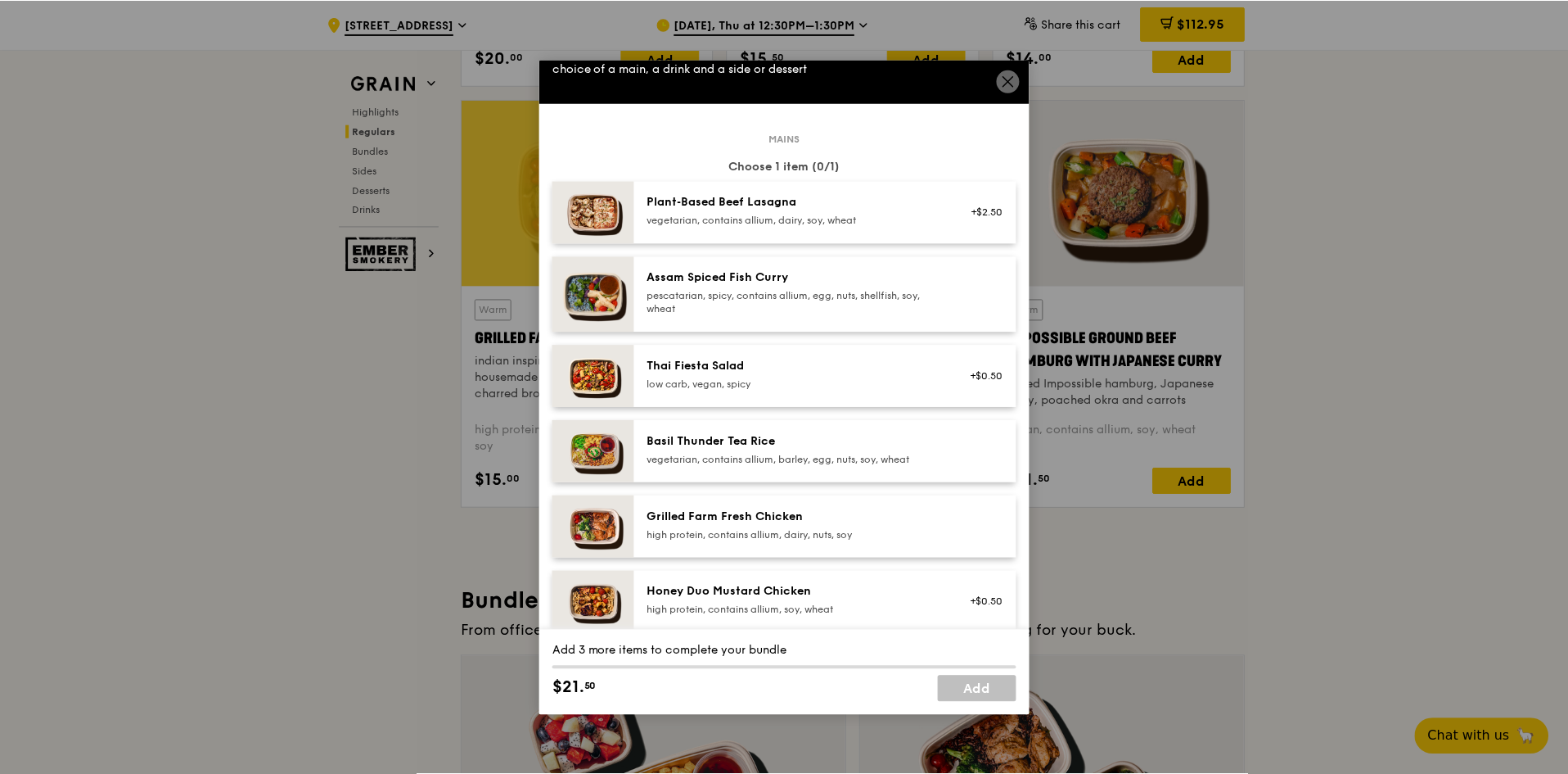
scroll to position [0, 0]
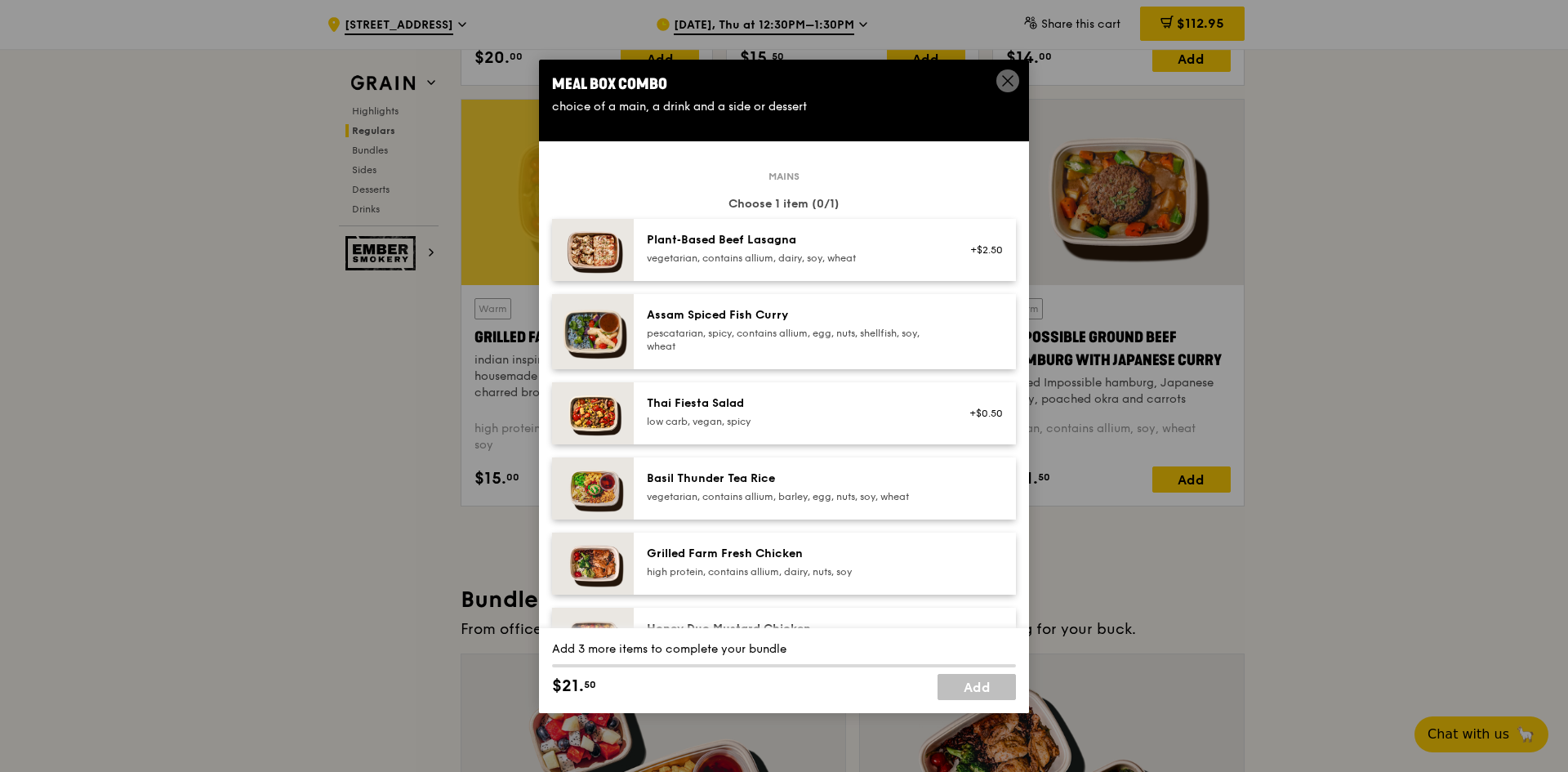
click at [1003, 77] on icon at bounding box center [1007, 80] width 14 height 14
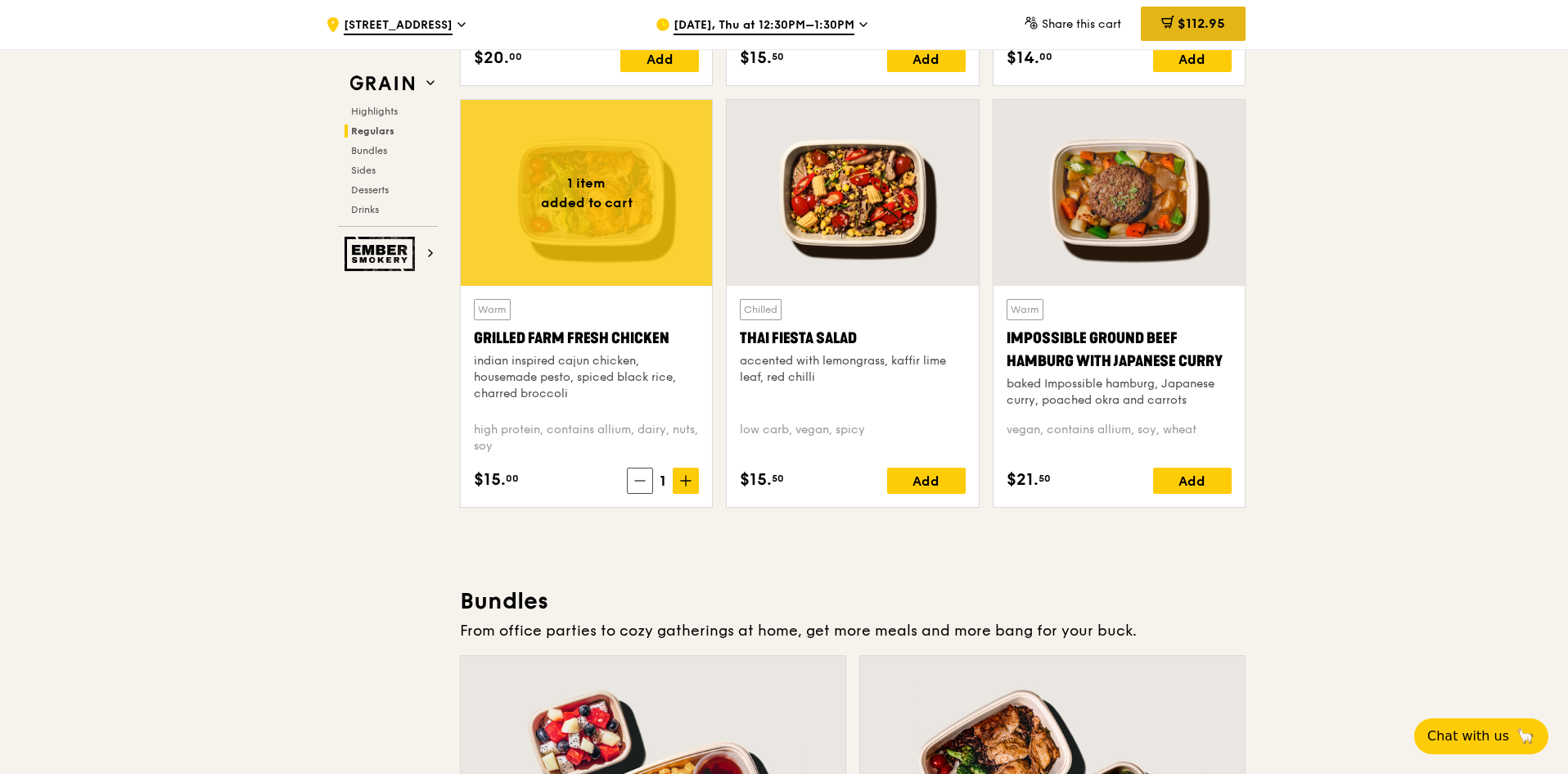
click at [1161, 21] on icon at bounding box center [1167, 22] width 13 height 13
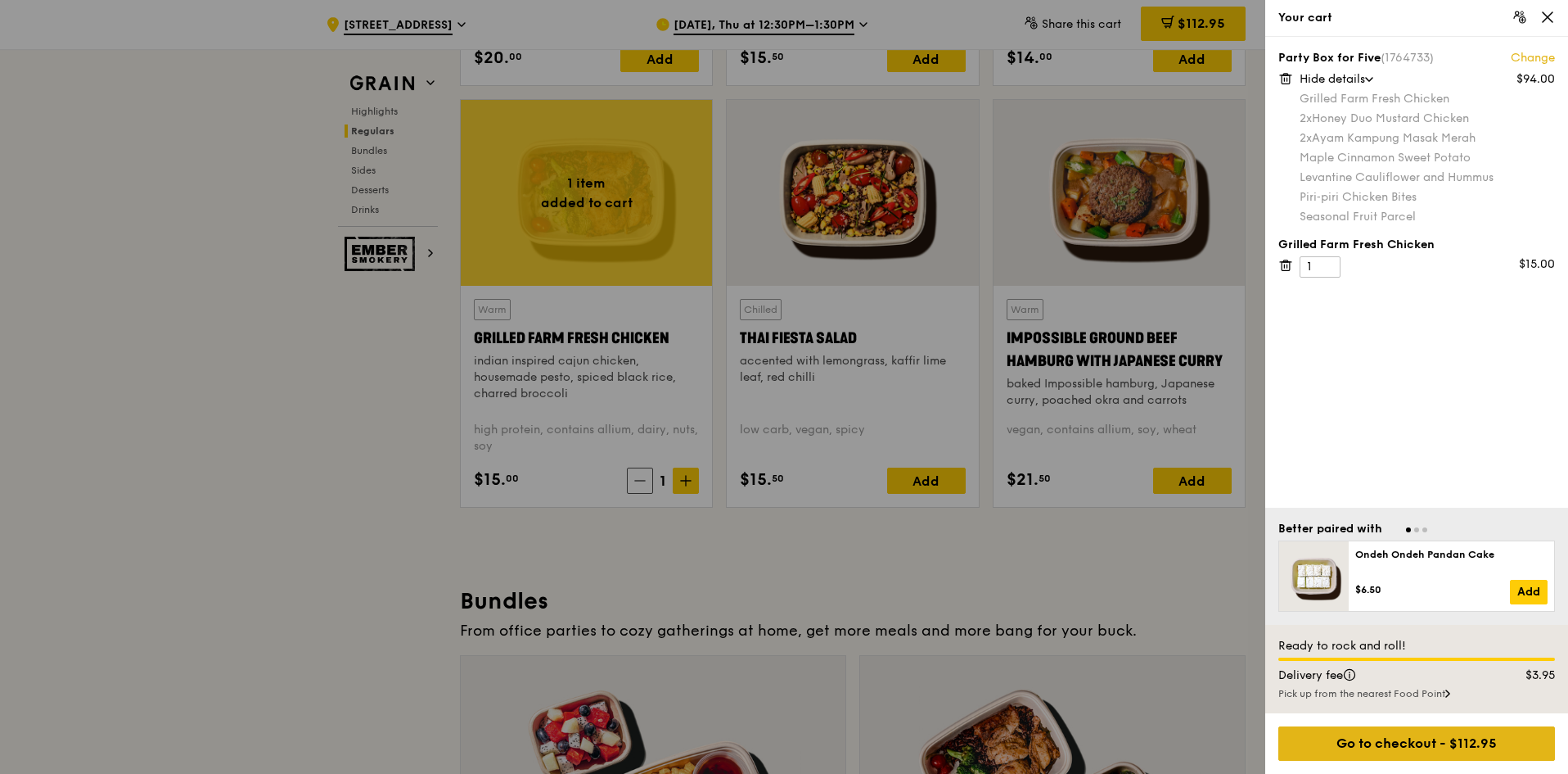
click at [1390, 735] on div "Go to checkout - $112.95" at bounding box center [1416, 743] width 277 height 34
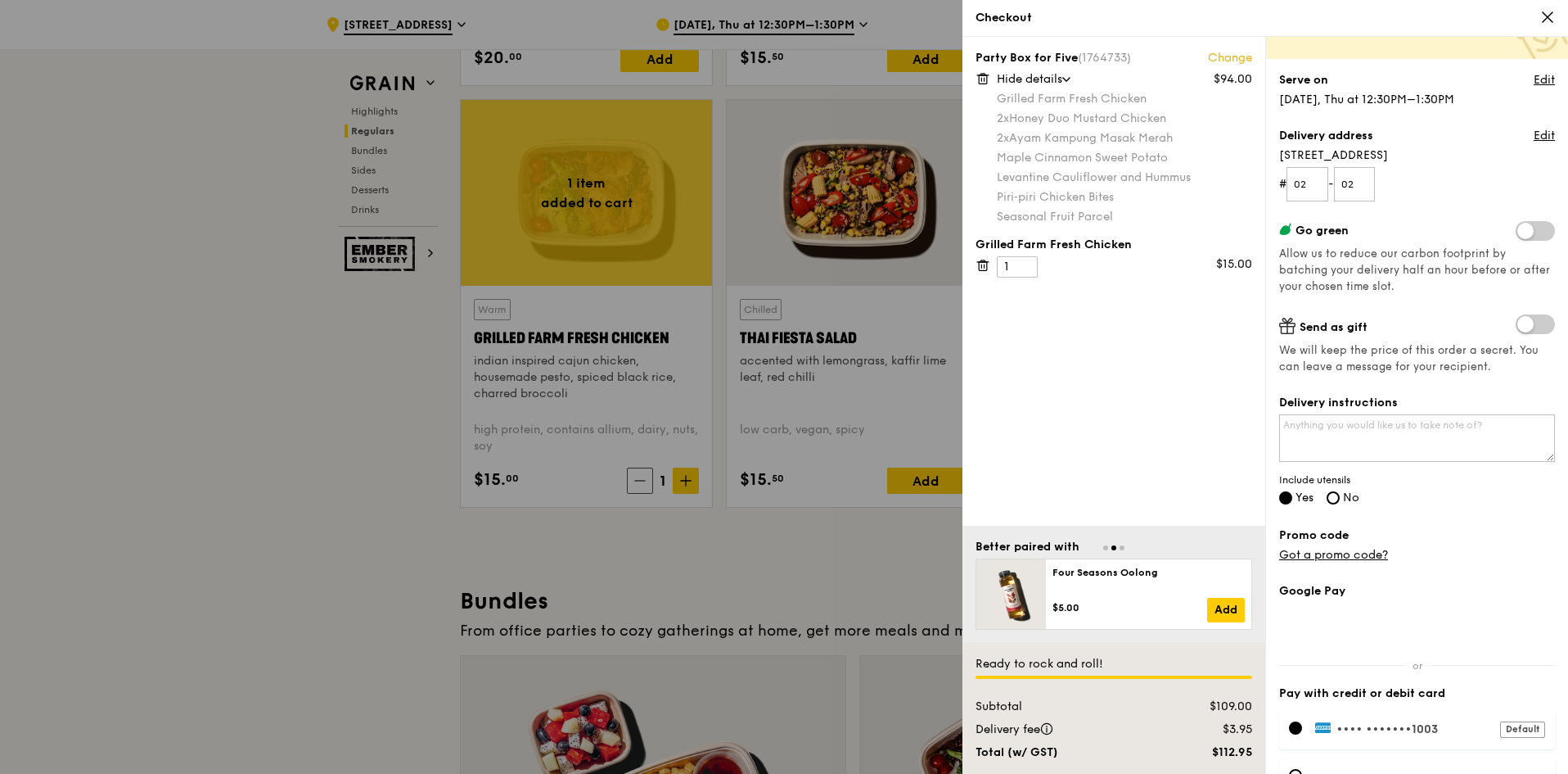
scroll to position [217, 0]
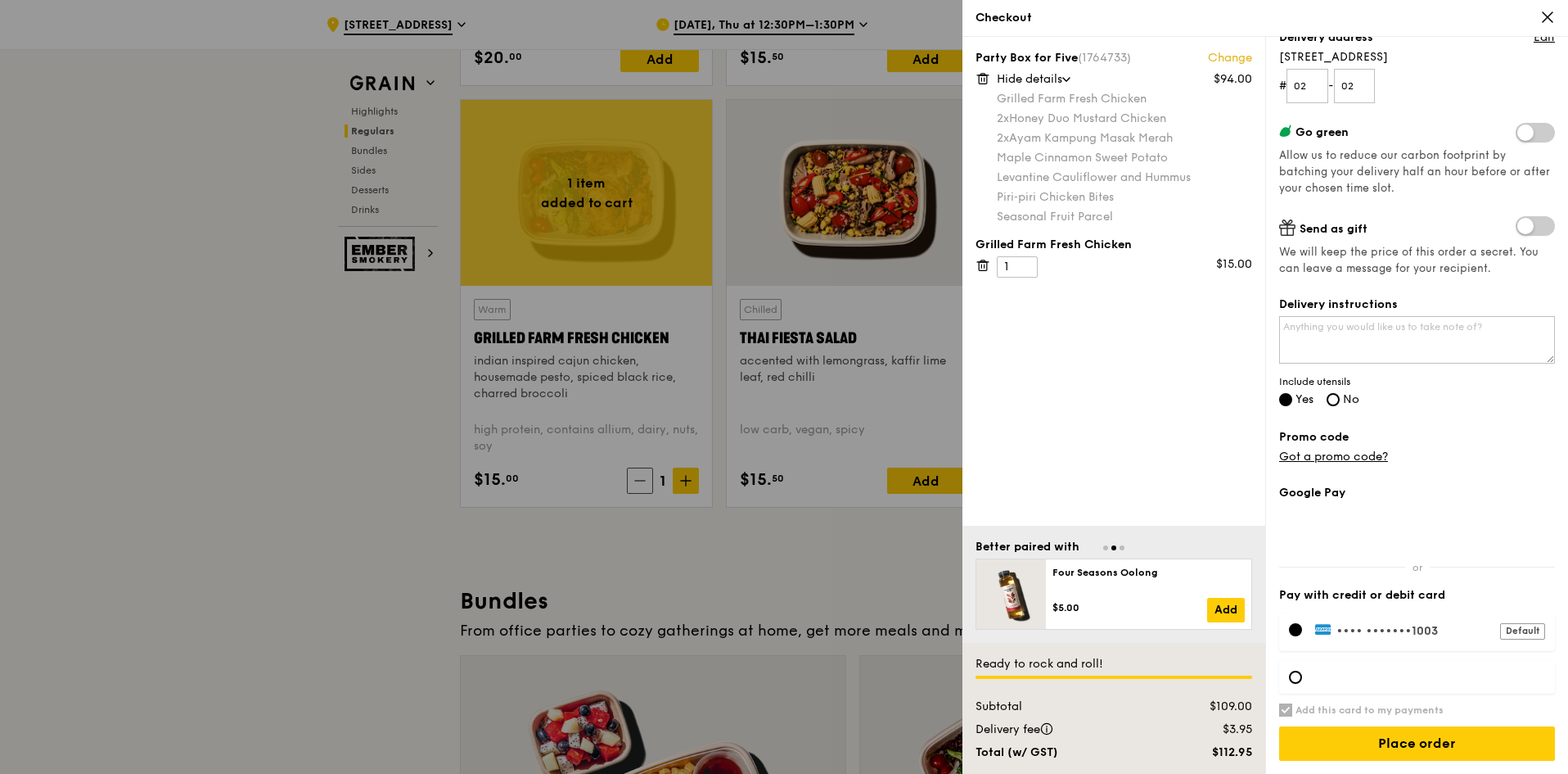
drag, startPoint x: 1218, startPoint y: 746, endPoint x: 1253, endPoint y: 748, distance: 35.1
click at [1253, 748] on div "$112.95" at bounding box center [1212, 752] width 99 height 16
copy div "112.95"
click at [1448, 435] on label "Promo code" at bounding box center [1416, 437] width 276 height 16
click at [1438, 743] on input "Place order" at bounding box center [1416, 743] width 276 height 34
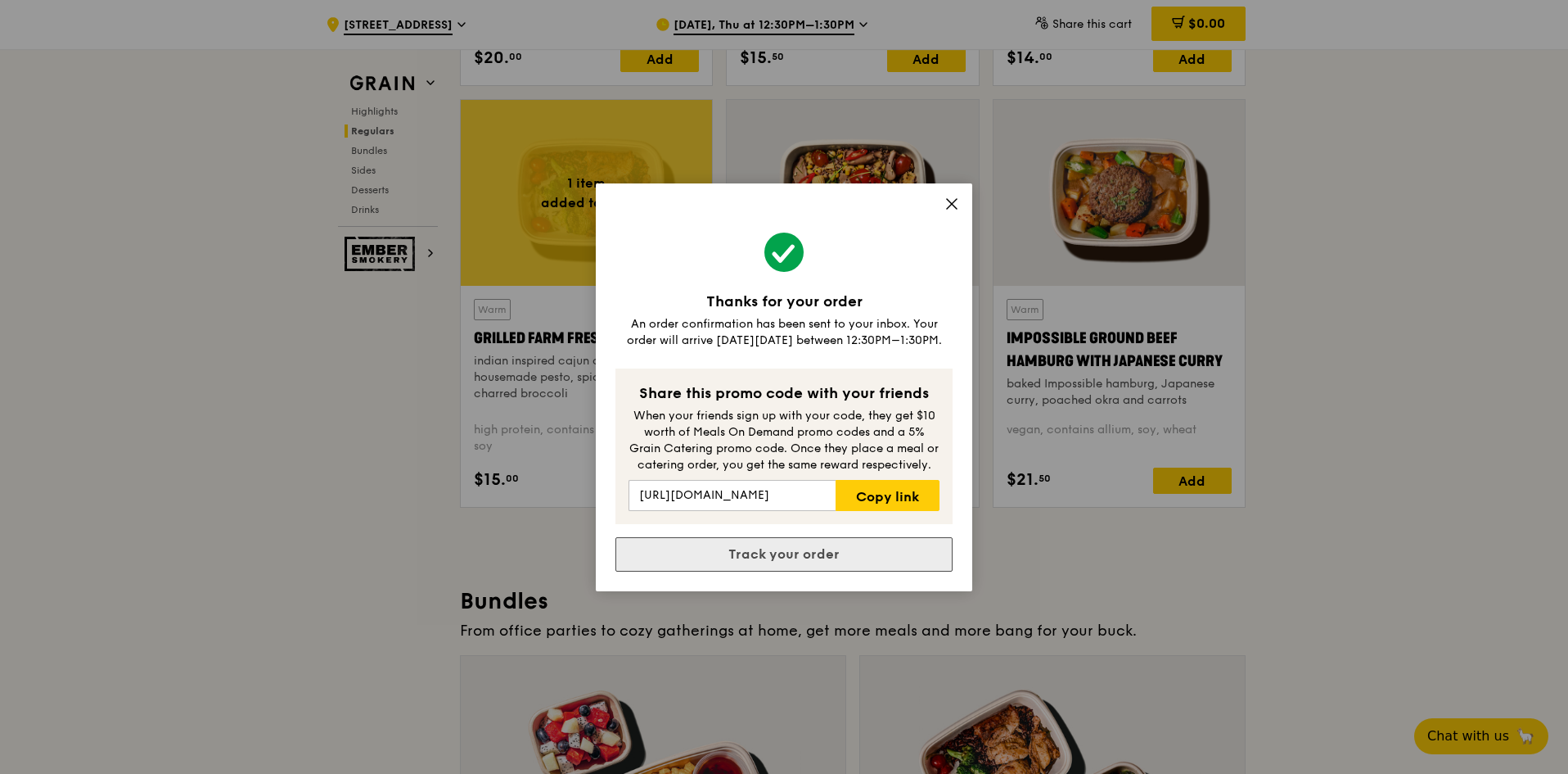
click at [841, 554] on link "Track your order" at bounding box center [783, 554] width 337 height 34
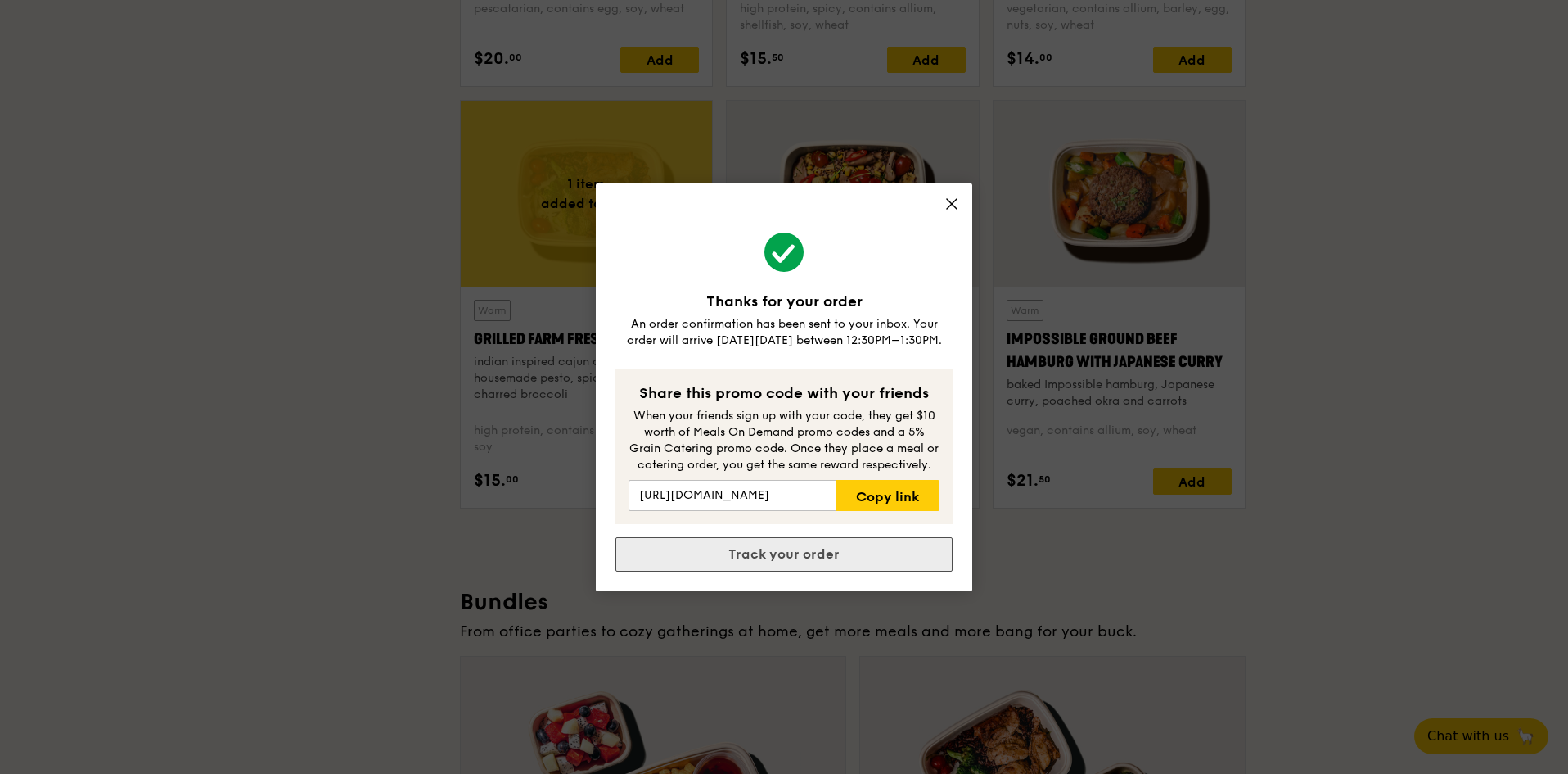
scroll to position [0, 0]
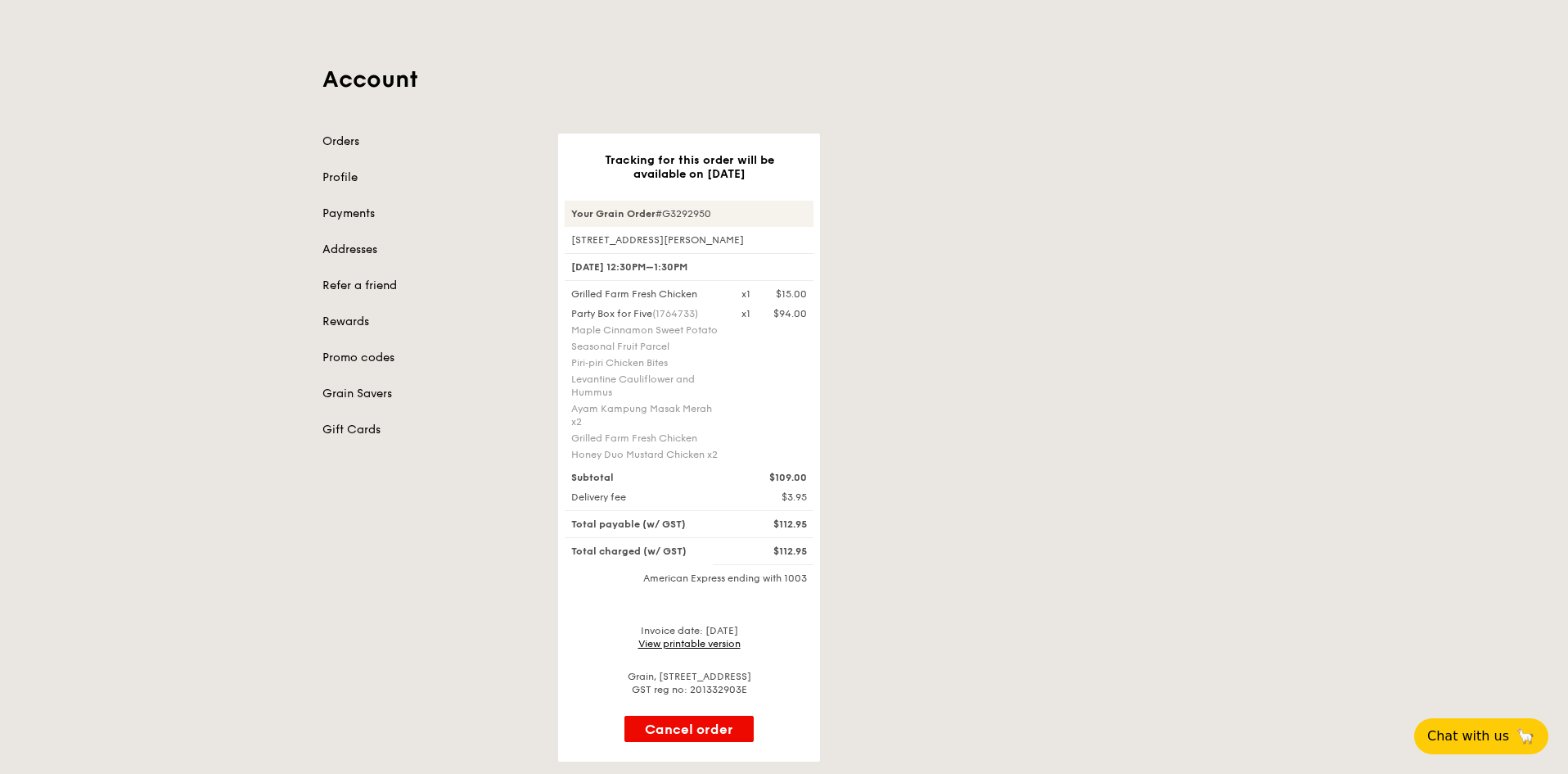
scroll to position [245, 0]
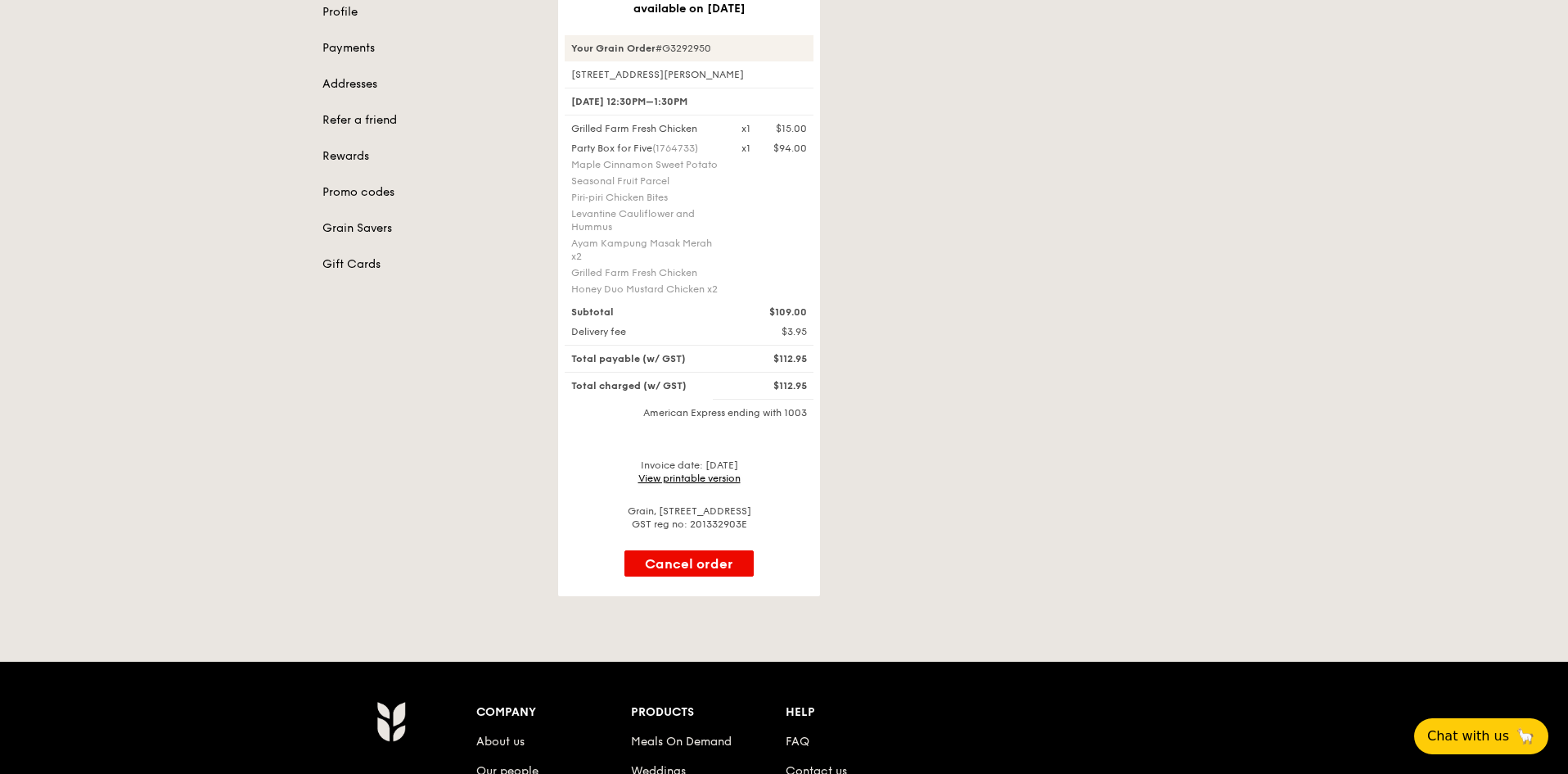
click at [729, 473] on link "View printable version" at bounding box center [689, 478] width 102 height 11
